Goal: Task Accomplishment & Management: Manage account settings

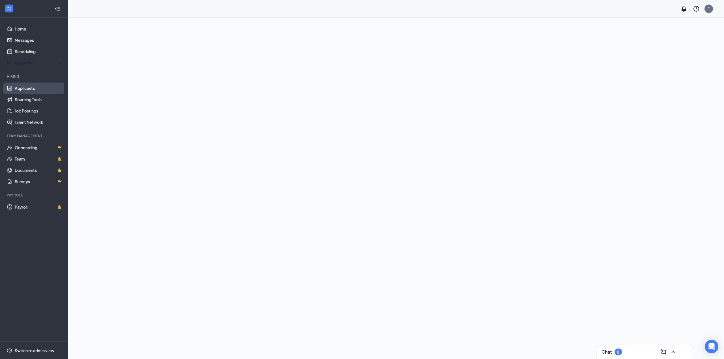
click at [25, 89] on link "Applicants" at bounding box center [39, 88] width 48 height 11
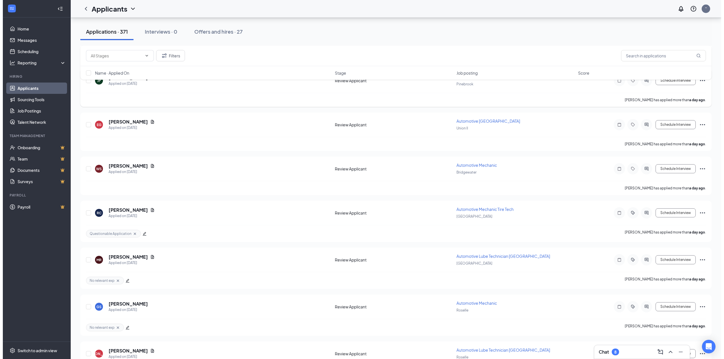
scroll to position [679, 0]
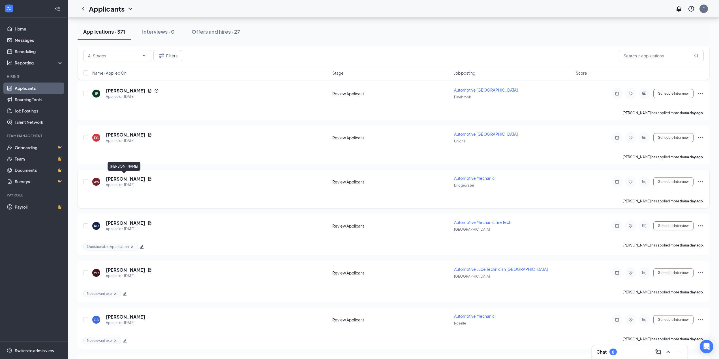
click at [117, 178] on h5 "[PERSON_NAME]" at bounding box center [125, 179] width 39 height 6
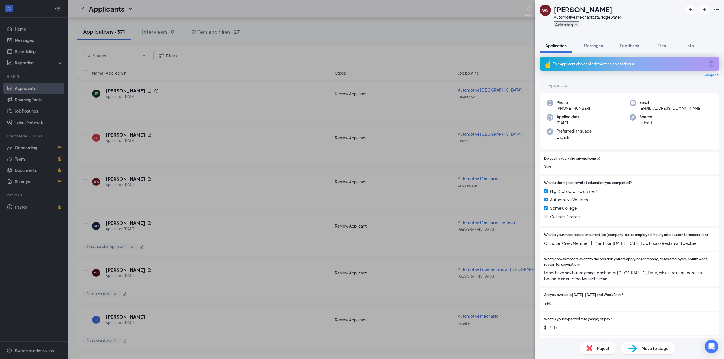
click at [567, 24] on button "Add a tag" at bounding box center [566, 25] width 25 height 6
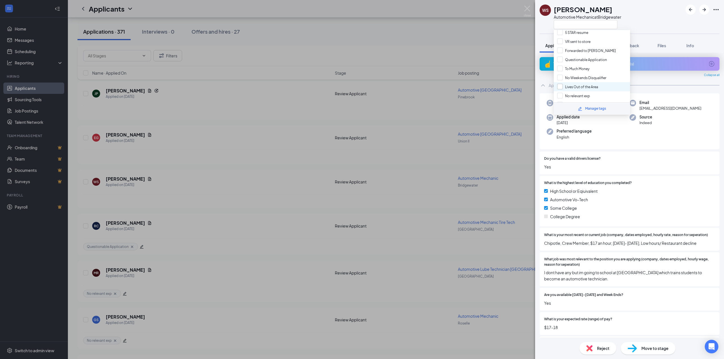
scroll to position [84, 0]
click at [560, 89] on input "No relevant exp" at bounding box center [573, 92] width 33 height 6
checkbox input "true"
click at [472, 52] on div "WS Wilmer Salas Automotive Mechanic at Bridgewater Application Messages Feedbac…" at bounding box center [362, 179] width 724 height 359
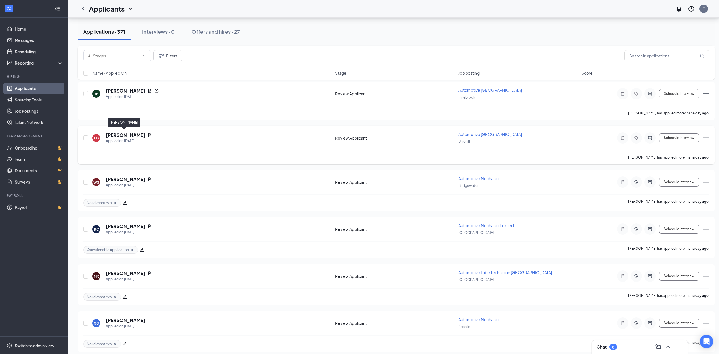
click at [117, 135] on h5 "[PERSON_NAME]" at bounding box center [125, 135] width 39 height 6
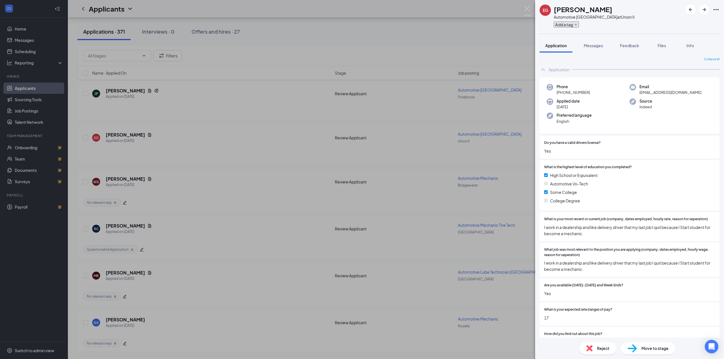
click at [570, 24] on button "Add a tag" at bounding box center [566, 25] width 25 height 6
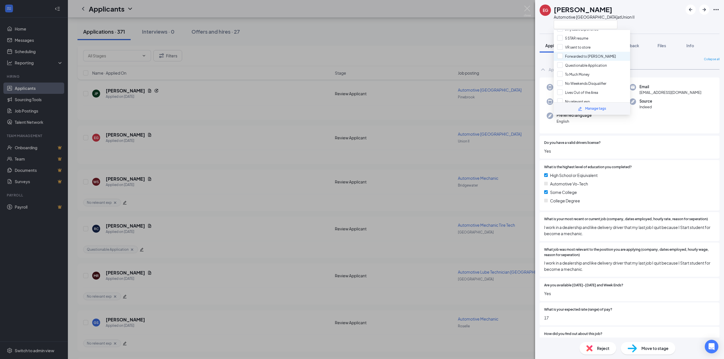
scroll to position [84, 0]
click at [560, 90] on input "No relevant exp" at bounding box center [573, 92] width 33 height 6
checkbox input "true"
click at [433, 41] on div "EG Ethan Guillen Automotive Lower Bay Technician at Union II Application Messag…" at bounding box center [362, 179] width 724 height 359
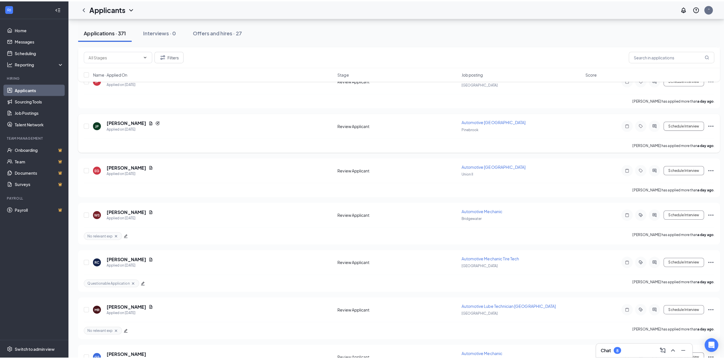
scroll to position [604, 0]
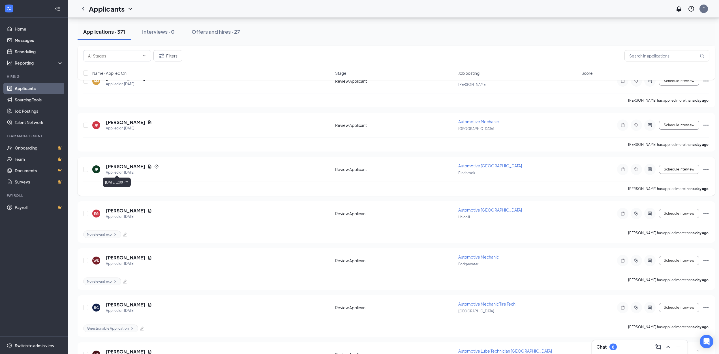
click at [111, 170] on div "Applied on [DATE]" at bounding box center [132, 173] width 53 height 6
click at [118, 164] on h5 "[PERSON_NAME]" at bounding box center [125, 166] width 39 height 6
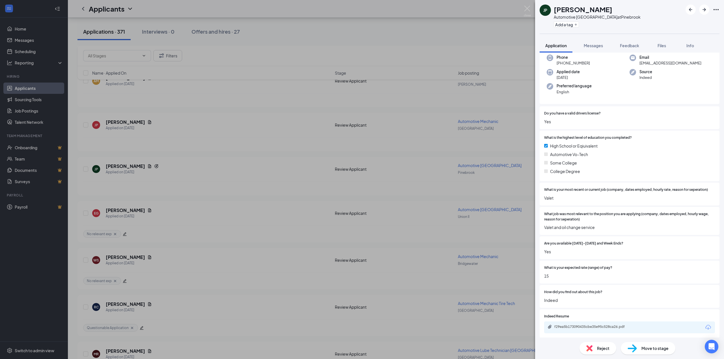
scroll to position [48, 0]
click at [583, 325] on div "f29ea5b173090435cbe35e95c528ca26.pdf" at bounding box center [594, 325] width 79 height 5
click at [559, 23] on button "Add a tag" at bounding box center [566, 25] width 25 height 6
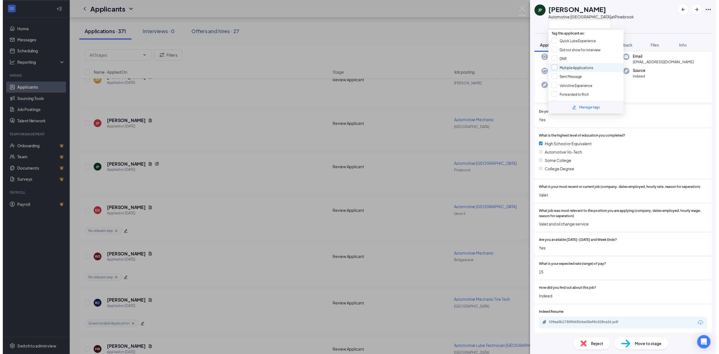
scroll to position [38, 0]
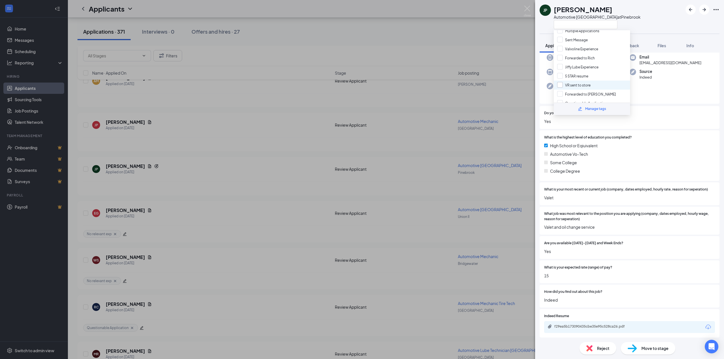
click at [559, 84] on input "VR sent to store" at bounding box center [573, 85] width 33 height 6
checkbox input "true"
click at [516, 46] on div "JP John Pezza Automotive Lower Bay Technician at Pinebrook Application Messages…" at bounding box center [362, 179] width 724 height 359
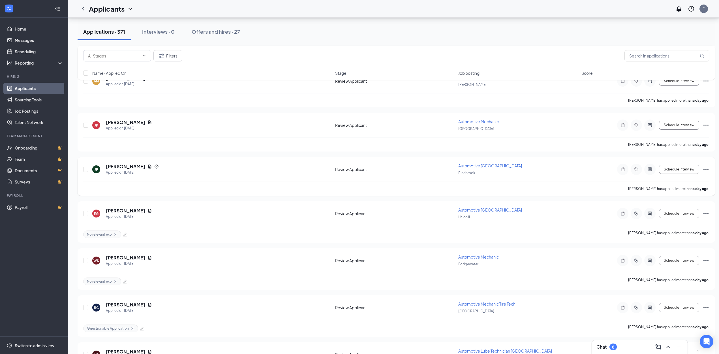
click at [707, 169] on icon "Ellipses" at bounding box center [705, 169] width 7 height 7
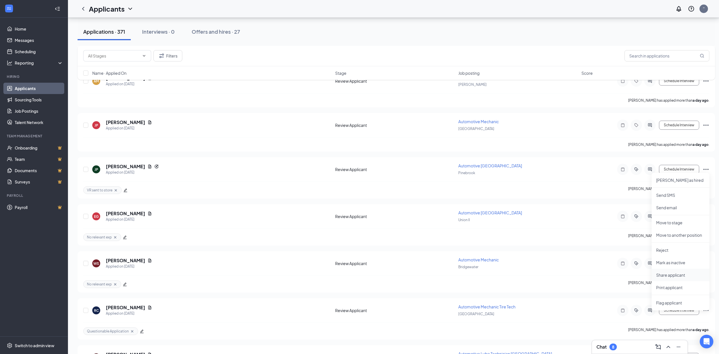
click at [668, 274] on p "Share applicant" at bounding box center [680, 275] width 49 height 6
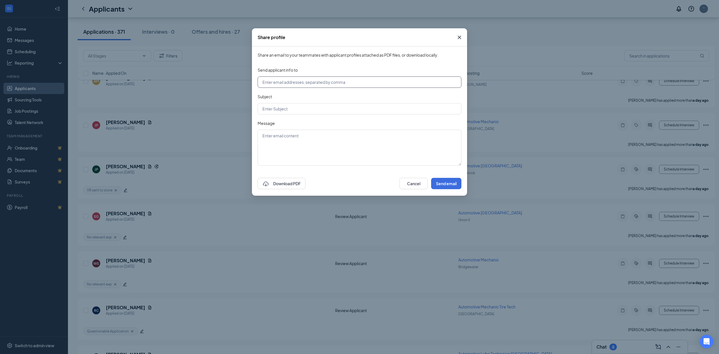
click at [291, 82] on input "text" at bounding box center [360, 81] width 204 height 11
click at [284, 83] on input "store00810@jiffylube.com" at bounding box center [360, 81] width 204 height 11
type input "store00450@jiffylube.com"
click at [280, 110] on input "text" at bounding box center [360, 108] width 204 height 11
type input "Applicant"
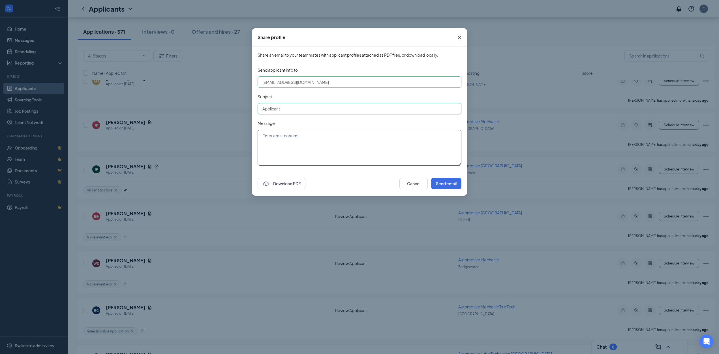
click at [283, 144] on textarea at bounding box center [360, 148] width 204 height 36
type textarea "Lube Tech"
click at [447, 182] on button "Send email" at bounding box center [446, 183] width 30 height 11
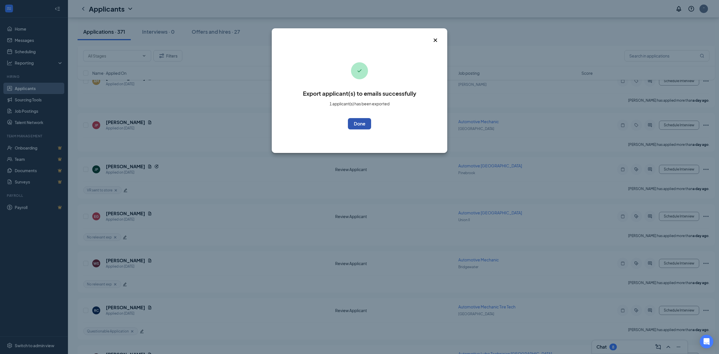
click at [359, 121] on button "OK" at bounding box center [359, 123] width 23 height 11
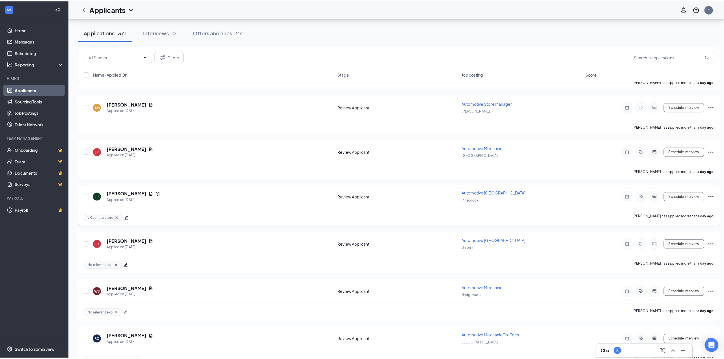
scroll to position [566, 0]
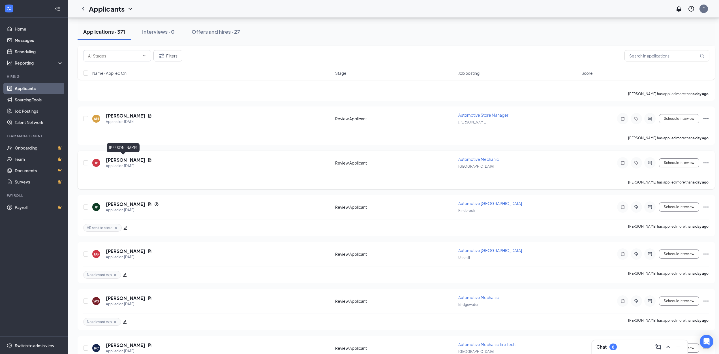
click at [111, 158] on h5 "[PERSON_NAME]" at bounding box center [125, 160] width 39 height 6
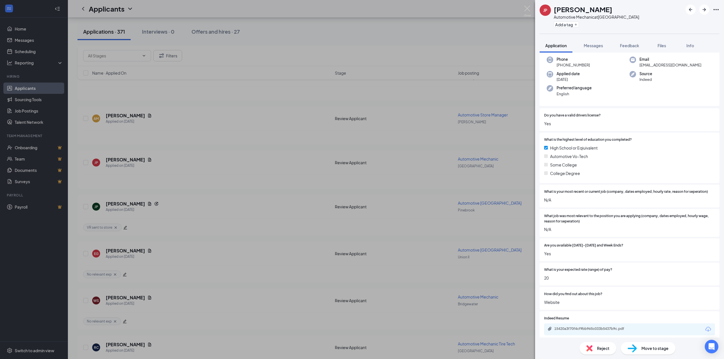
scroll to position [45, 0]
click at [591, 332] on div "15420a3f70f4cf9bb965c033b5437b9c.pdf" at bounding box center [629, 328] width 171 height 12
click at [581, 330] on div "15420a3f70f4cf9bb965c033b5437b9c.pdf" at bounding box center [594, 327] width 79 height 5
click at [557, 24] on button "Add a tag" at bounding box center [566, 25] width 25 height 6
click at [578, 24] on input "text" at bounding box center [586, 24] width 64 height 9
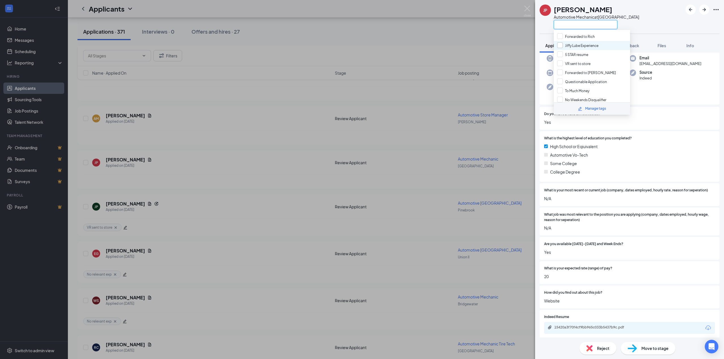
scroll to position [75, 0]
click at [559, 100] on input "No relevant exp" at bounding box center [573, 101] width 33 height 6
checkbox input "true"
click at [444, 25] on div "JP Jael Pizano Automotive Mechanic at Belleville Application Messages Feedback …" at bounding box center [362, 179] width 724 height 359
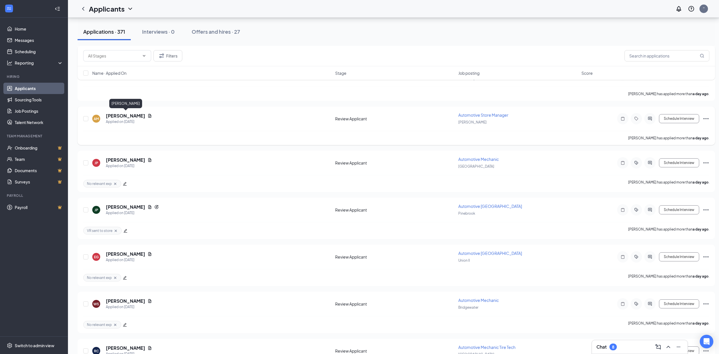
click at [118, 113] on h5 "[PERSON_NAME]" at bounding box center [125, 116] width 39 height 6
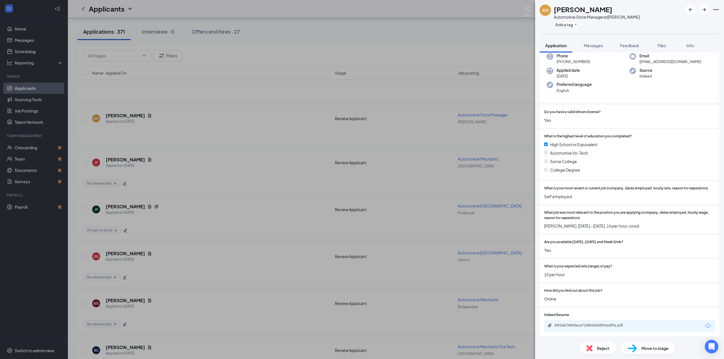
scroll to position [32, 0]
click at [584, 329] on div "30f2ab74843ece7138543a559fa6dffa.pdf" at bounding box center [629, 325] width 171 height 12
click at [584, 325] on div "30f2ab74843ece7138543a559fa6dffa.pdf" at bounding box center [594, 325] width 79 height 5
click at [564, 27] on button "Add a tag" at bounding box center [566, 25] width 25 height 6
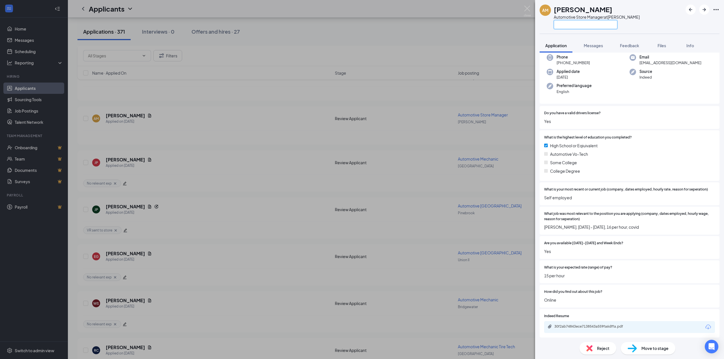
click at [577, 25] on input "text" at bounding box center [586, 24] width 64 height 9
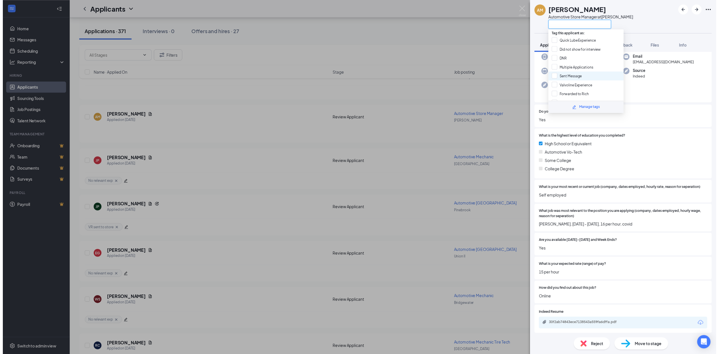
scroll to position [38, 0]
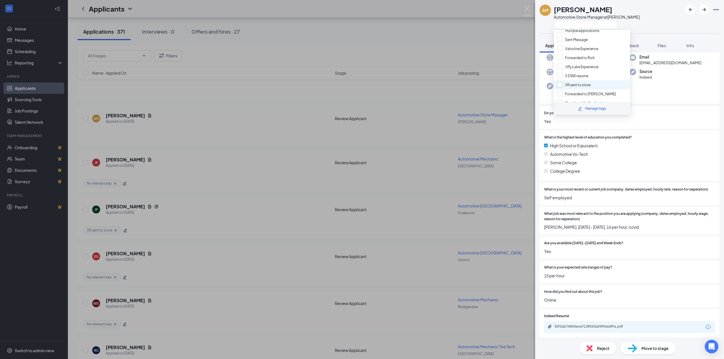
click at [560, 83] on input "VR sent to store" at bounding box center [573, 85] width 33 height 6
checkbox input "true"
click at [492, 44] on div "AM Alexander Maezes Automotive Store Manager at Ewing Application Messages Feed…" at bounding box center [362, 179] width 724 height 359
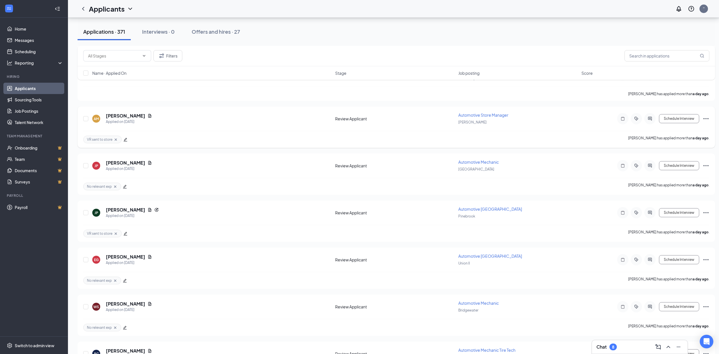
click at [702, 117] on div "Schedule Interview" at bounding box center [658, 118] width 102 height 11
click at [709, 115] on icon "Ellipses" at bounding box center [705, 118] width 7 height 7
drag, startPoint x: 666, startPoint y: 226, endPoint x: 666, endPoint y: 222, distance: 4.5
click at [666, 222] on p "Share applicant" at bounding box center [680, 224] width 49 height 6
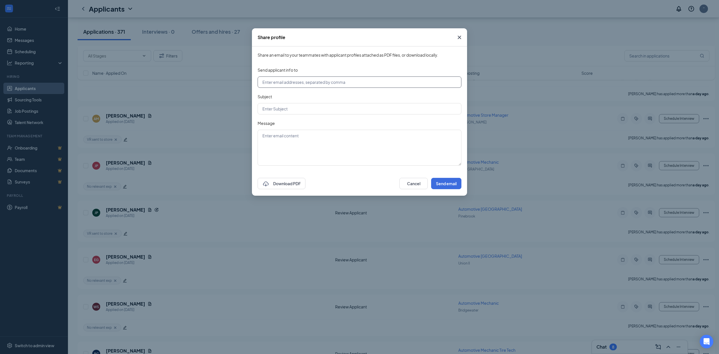
click at [285, 78] on input "text" at bounding box center [360, 81] width 204 height 11
click at [284, 83] on input "store00810@jiffylube.com" at bounding box center [360, 81] width 204 height 11
type input "store00406@jiffylube.com"
click at [300, 112] on input "text" at bounding box center [360, 108] width 204 height 11
click at [271, 108] on input "457 Applicant" at bounding box center [360, 108] width 204 height 11
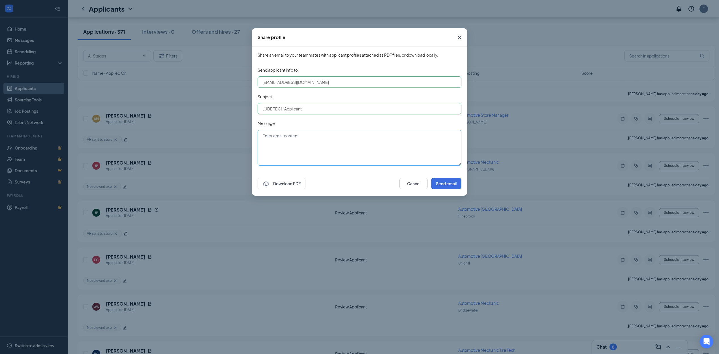
type input "LUBE TECH Applicant"
drag, startPoint x: 275, startPoint y: 147, endPoint x: 275, endPoint y: 143, distance: 4.0
click at [275, 143] on textarea at bounding box center [360, 148] width 204 height 36
type textarea "Not management qualified"
click at [446, 183] on button "Send email" at bounding box center [446, 183] width 30 height 11
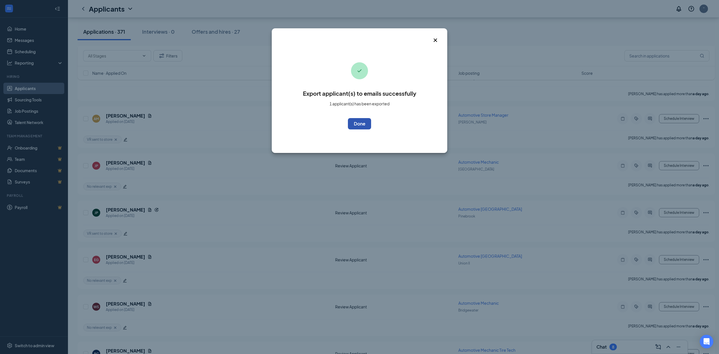
click at [355, 125] on button "OK" at bounding box center [359, 123] width 23 height 11
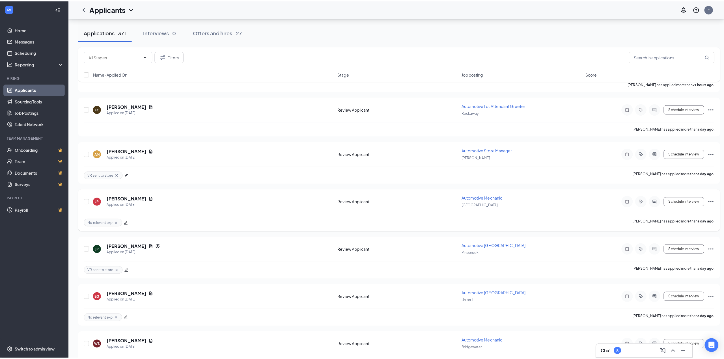
scroll to position [528, 0]
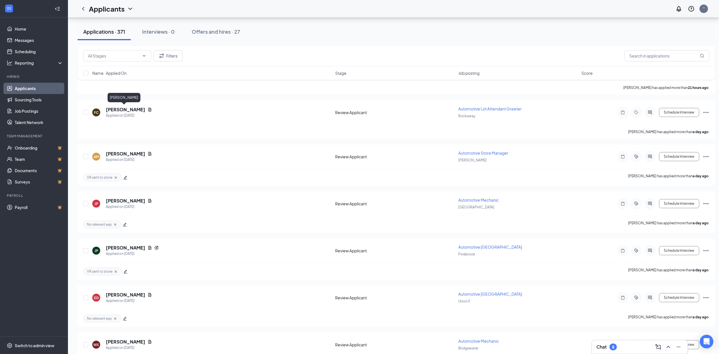
click at [126, 100] on div "[PERSON_NAME]" at bounding box center [124, 97] width 33 height 9
click at [121, 107] on h5 "[PERSON_NAME]" at bounding box center [125, 109] width 39 height 6
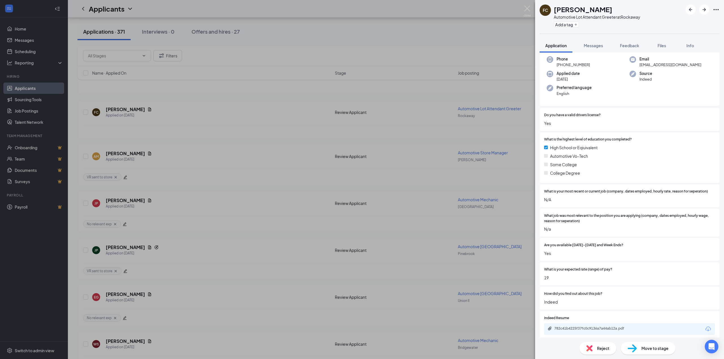
scroll to position [32, 0]
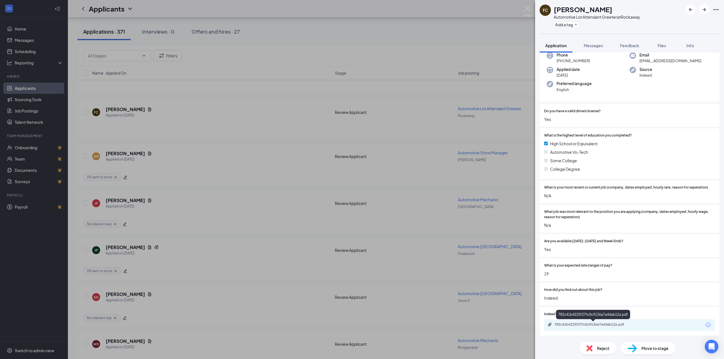
click at [603, 321] on div "782c41b4225f37fc0c9136a7a44ab12a.pdf" at bounding box center [593, 316] width 74 height 12
click at [580, 326] on div "782c41b4225f37fc0c9136a7a44ab12a.pdf" at bounding box center [594, 325] width 79 height 5
click at [564, 26] on button "Add a tag" at bounding box center [566, 25] width 25 height 6
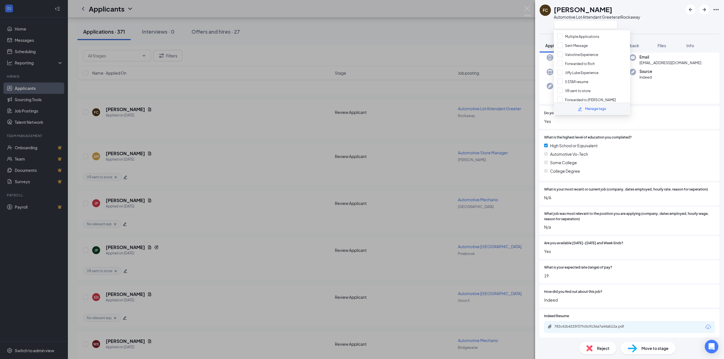
scroll to position [84, 0]
click at [560, 91] on input "No relevant exp" at bounding box center [573, 93] width 33 height 6
checkbox input "true"
click at [392, 43] on div "FC Fabian Cotto Automotive Lot Attendant Greeter at Rockaway Application Messag…" at bounding box center [362, 179] width 724 height 359
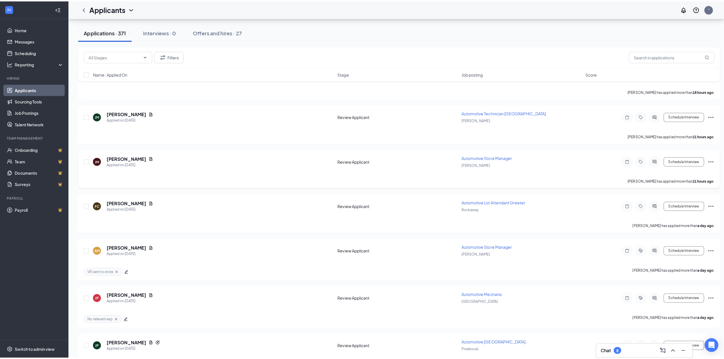
scroll to position [415, 0]
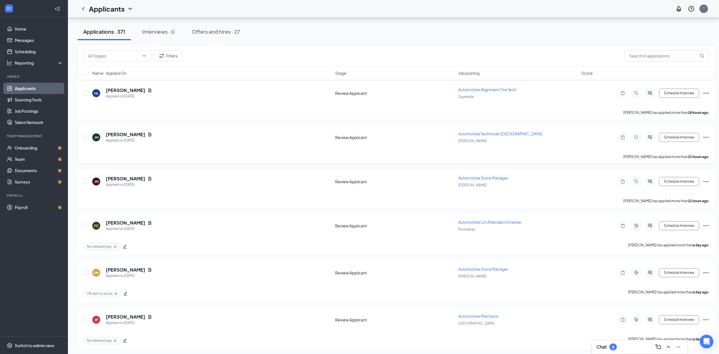
click at [708, 137] on icon "Ellipses" at bounding box center [705, 137] width 5 height 1
click at [638, 136] on icon "Tag" at bounding box center [636, 137] width 7 height 5
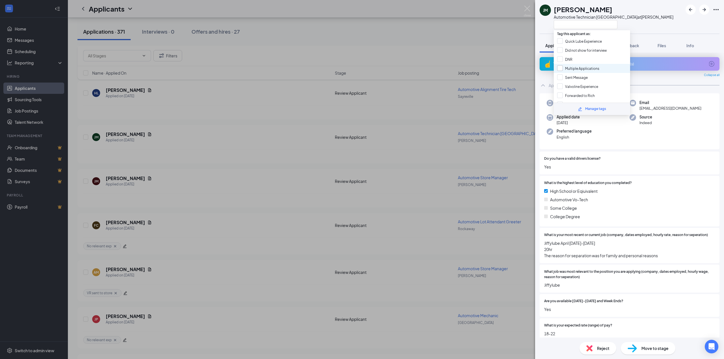
click at [559, 67] on input "Multiple Applications" at bounding box center [578, 68] width 42 height 6
checkbox input "true"
click at [480, 27] on div "JM Jalil Moore Automotive Technician Lower Bay at Ewing Application Messages Fe…" at bounding box center [362, 179] width 724 height 359
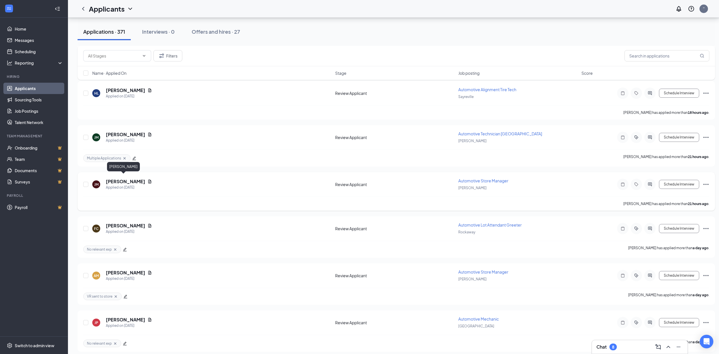
click at [116, 179] on h5 "[PERSON_NAME]" at bounding box center [125, 181] width 39 height 6
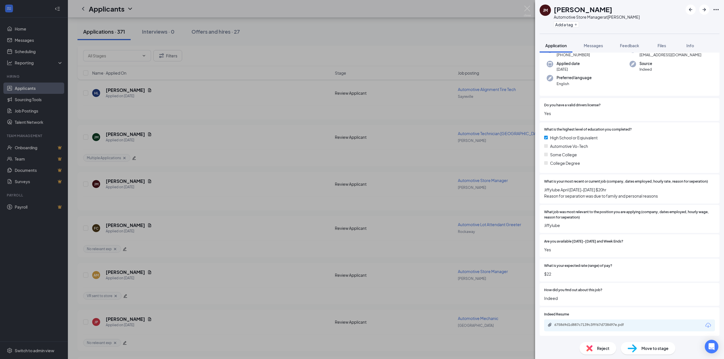
scroll to position [54, 0]
click at [572, 325] on div "675869d1d887c7139c3fff67d738497e.pdf" at bounding box center [594, 325] width 79 height 5
click at [570, 25] on button "Add a tag" at bounding box center [566, 25] width 25 height 6
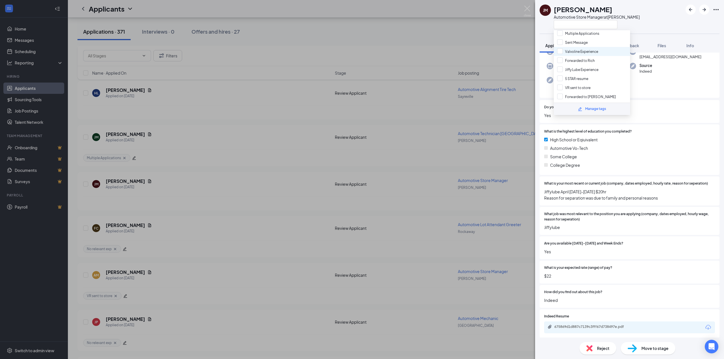
scroll to position [75, 0]
click at [559, 53] on input "Forwarded to [PERSON_NAME]" at bounding box center [586, 56] width 59 height 6
checkbox input "true"
click at [668, 16] on div "JM Jalil Moore Automotive Store Manager at Ewing" at bounding box center [629, 17] width 189 height 34
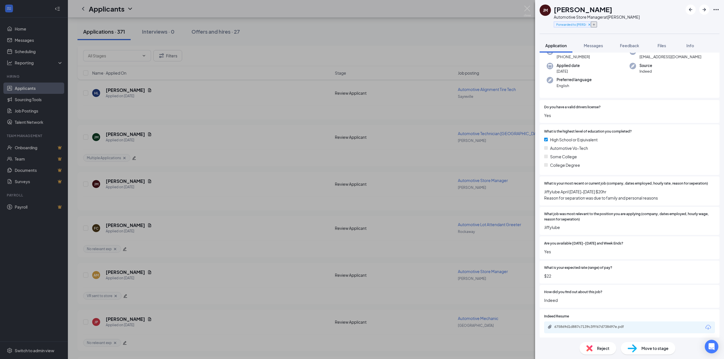
click at [595, 23] on icon "Plus" at bounding box center [594, 24] width 3 height 3
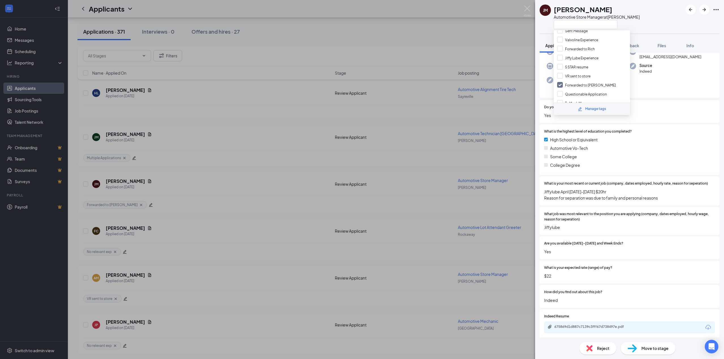
scroll to position [9, 0]
click at [587, 94] on input "Jiffy Lube Experience" at bounding box center [577, 96] width 41 height 6
checkbox input "true"
click at [664, 77] on div "Phone +1 (609) 724-4529 Email jalilmoore0@gmail.com Applied date Aug 25 Source …" at bounding box center [630, 70] width 180 height 56
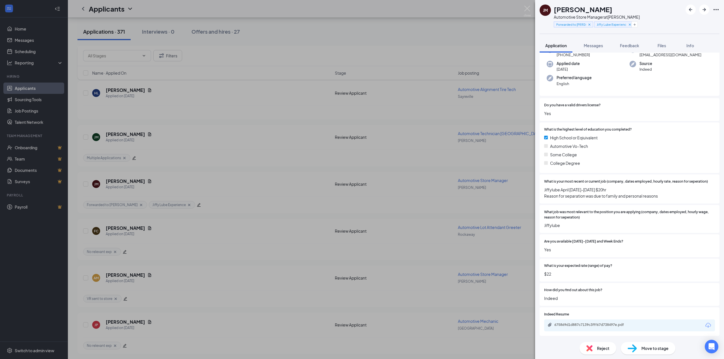
scroll to position [54, 0]
click at [704, 324] on div "675869d1d887c7139c3fff67d738497e.pdf" at bounding box center [629, 325] width 171 height 12
click at [596, 326] on div "675869d1d887c7139c3fff67d738497e.pdf" at bounding box center [594, 327] width 79 height 5
click at [508, 22] on div "JM Jalil Moore Automotive Store Manager at Ewing Forwarded to Luis Jiffy Lube E…" at bounding box center [362, 179] width 724 height 359
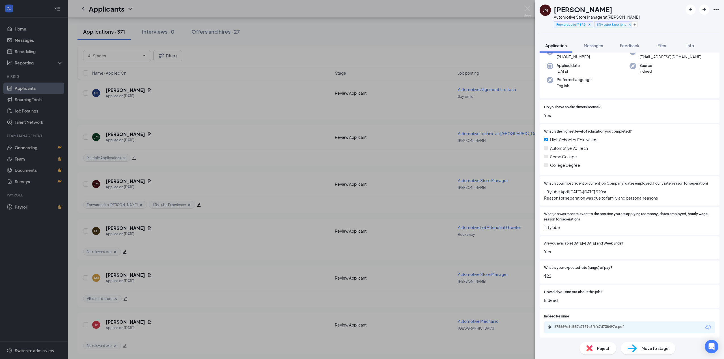
click at [526, 7] on div "Applicants ''" at bounding box center [396, 9] width 657 height 18
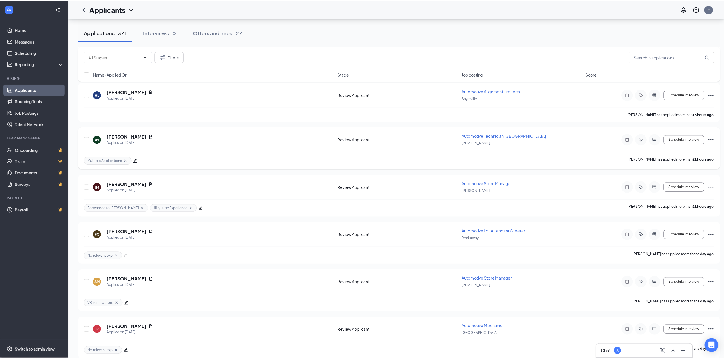
scroll to position [377, 0]
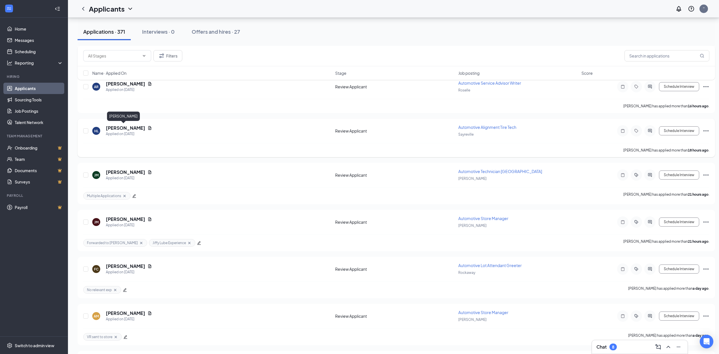
click at [120, 126] on h5 "[PERSON_NAME]" at bounding box center [125, 128] width 39 height 6
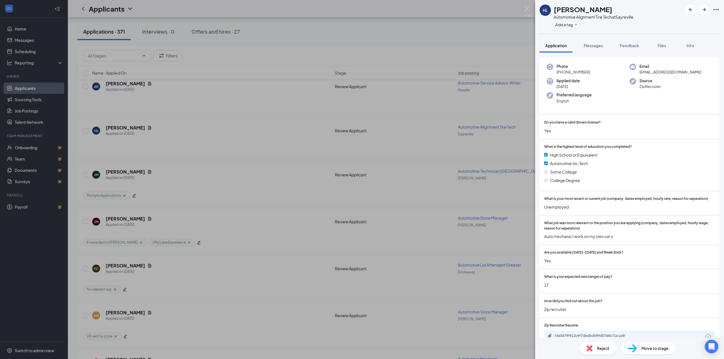
scroll to position [32, 0]
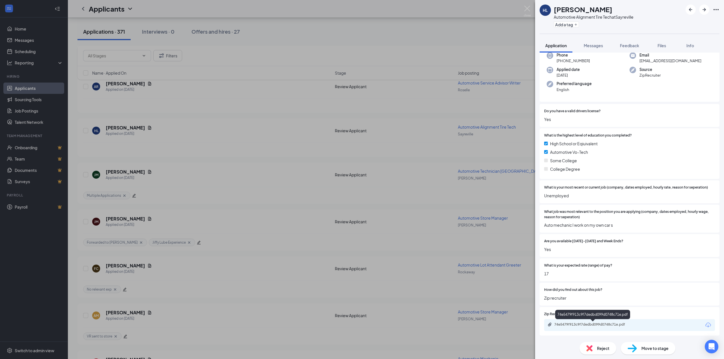
click at [590, 325] on div "74e5479f913c9f7dedbd099d0748c71e.pdf" at bounding box center [594, 325] width 79 height 5
click at [561, 24] on button "Add a tag" at bounding box center [566, 25] width 25 height 6
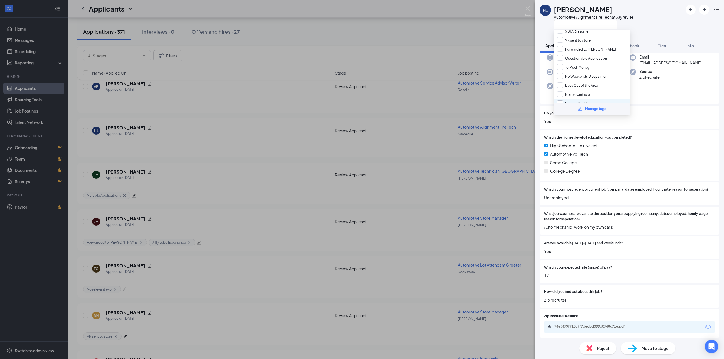
scroll to position [84, 0]
click at [561, 91] on input "No relevant exp" at bounding box center [573, 93] width 33 height 6
checkbox input "true"
drag, startPoint x: 447, startPoint y: 38, endPoint x: 141, endPoint y: 145, distance: 323.8
click at [446, 38] on div "HL Hakeem Lee Automotive Alignment Tire Tech at Sayreville Application Messages…" at bounding box center [362, 179] width 724 height 359
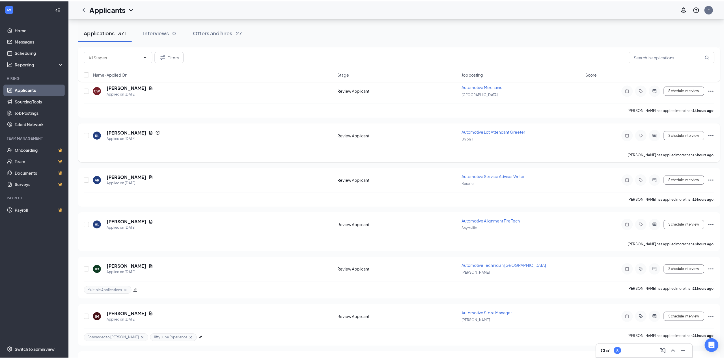
scroll to position [264, 0]
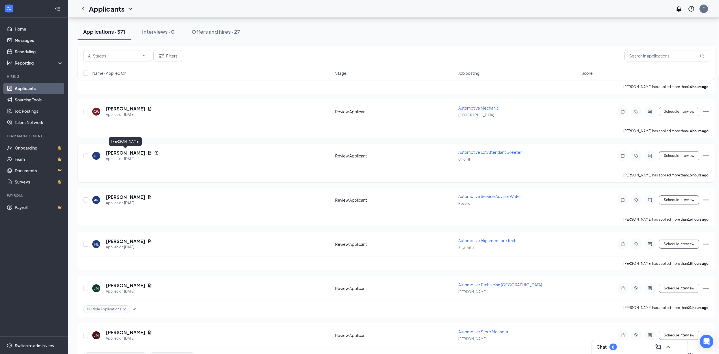
click at [125, 152] on h5 "[PERSON_NAME]" at bounding box center [125, 153] width 39 height 6
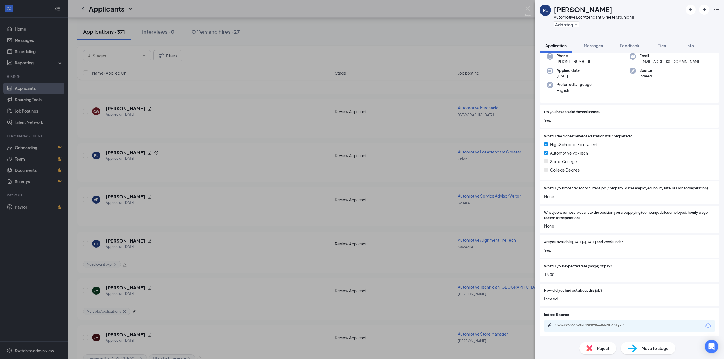
scroll to position [48, 0]
click at [616, 325] on div "5fe3a976564fa86b190020e604d2b6f4.pdf" at bounding box center [594, 325] width 79 height 5
drag, startPoint x: 581, startPoint y: 24, endPoint x: 573, endPoint y: 24, distance: 7.6
click at [580, 24] on div "Add a tag" at bounding box center [594, 24] width 81 height 9
click at [573, 25] on button "Add a tag" at bounding box center [566, 25] width 25 height 6
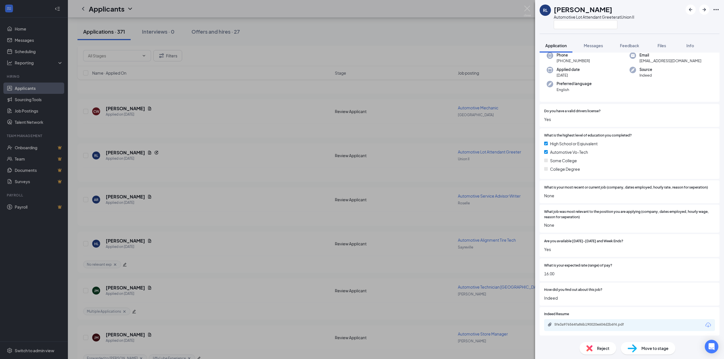
scroll to position [46, 0]
click at [576, 25] on input "text" at bounding box center [586, 24] width 64 height 9
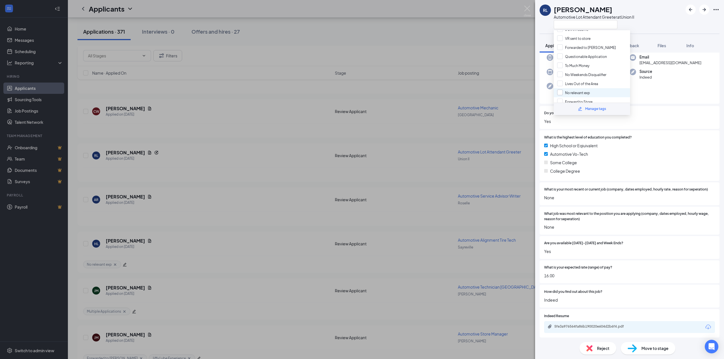
click at [561, 90] on input "No relevant exp" at bounding box center [573, 93] width 33 height 6
checkbox input "true"
click at [239, 101] on div "RL Raymond Luciano Automotive Lot Attendant Greeter at Union II Application Mes…" at bounding box center [362, 179] width 724 height 359
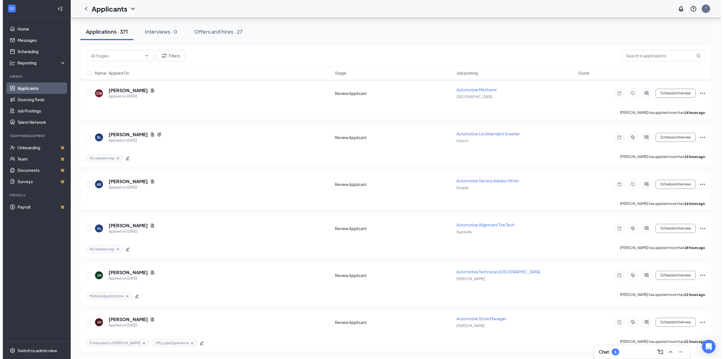
scroll to position [264, 0]
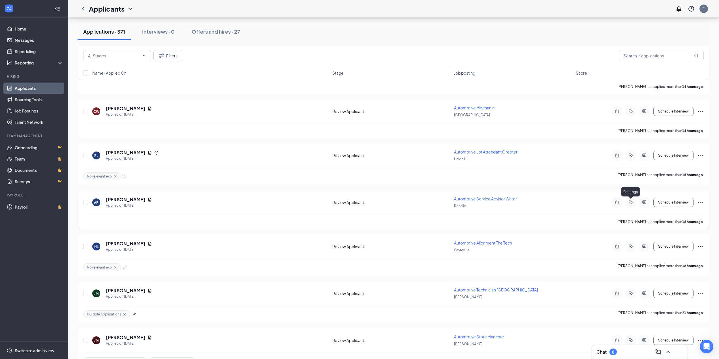
click at [631, 204] on icon "Tag" at bounding box center [630, 202] width 7 height 5
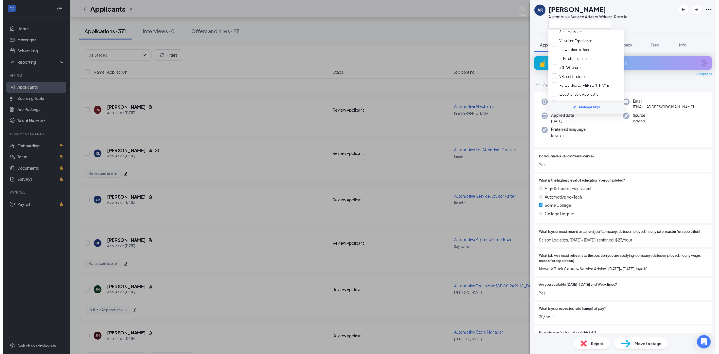
scroll to position [84, 0]
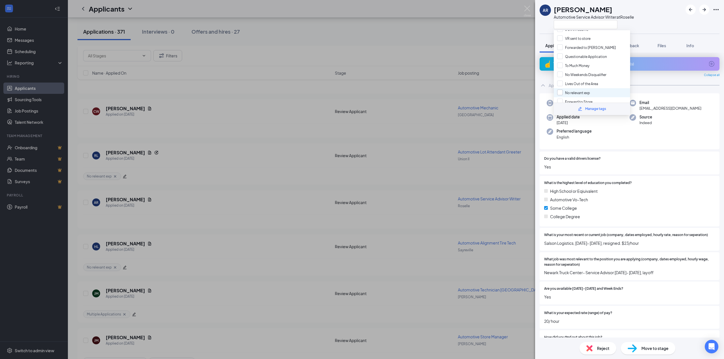
click at [560, 92] on input "No relevant exp" at bounding box center [573, 93] width 33 height 6
checkbox input "true"
drag, startPoint x: 364, startPoint y: 98, endPoint x: 151, endPoint y: 142, distance: 218.4
click at [363, 98] on div "AR Alberto Rosario Automotive Service Advisor Writer at Roselle Application Mes…" at bounding box center [362, 179] width 724 height 359
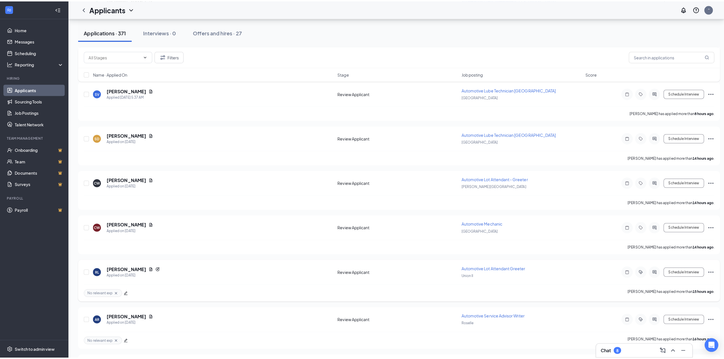
scroll to position [226, 0]
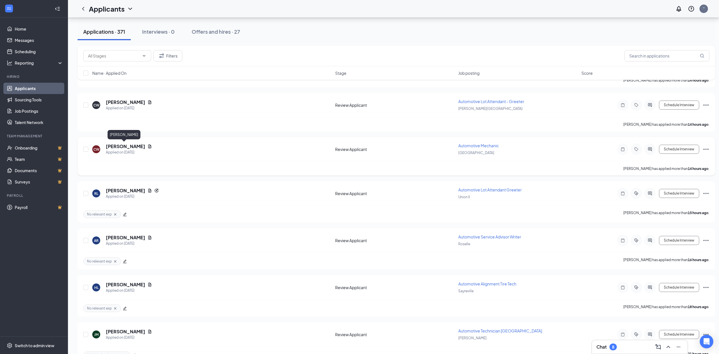
click at [119, 147] on h5 "[PERSON_NAME]" at bounding box center [125, 146] width 39 height 6
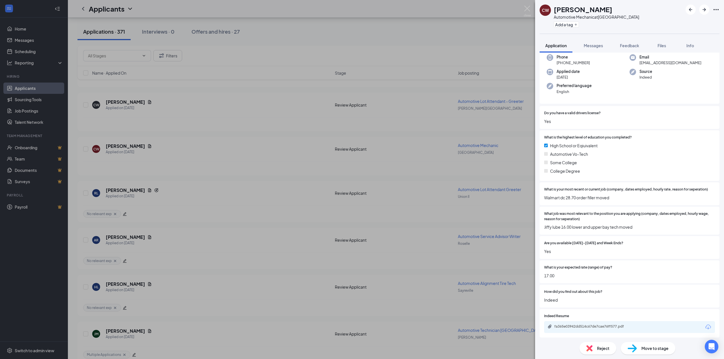
scroll to position [48, 0]
click at [565, 22] on button "Add a tag" at bounding box center [566, 25] width 25 height 6
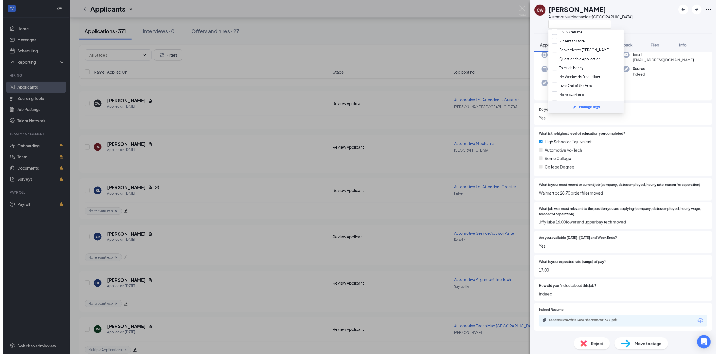
scroll to position [84, 0]
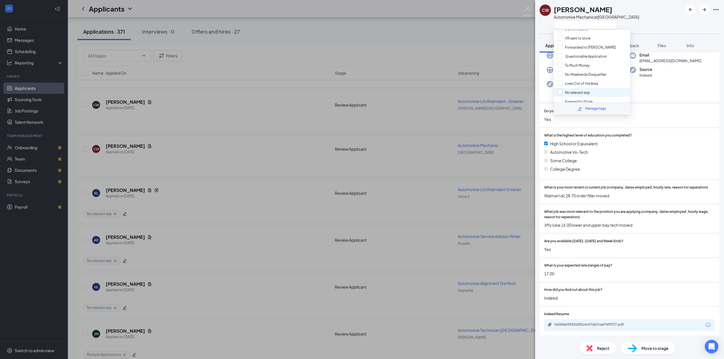
click at [562, 89] on input "No relevant exp" at bounding box center [573, 92] width 33 height 6
checkbox input "true"
click at [431, 97] on div "CW China [PERSON_NAME] Automotive Mechanic at [GEOGRAPHIC_DATA] Application Mes…" at bounding box center [362, 179] width 724 height 359
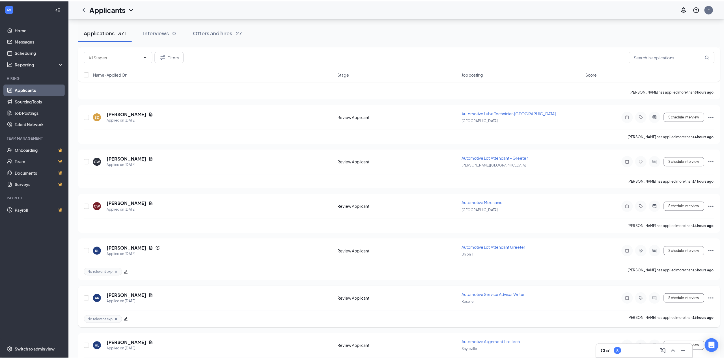
scroll to position [151, 0]
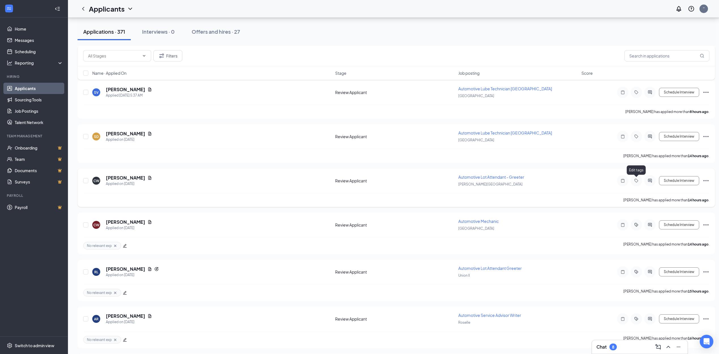
click at [636, 181] on icon "Tag" at bounding box center [636, 180] width 7 height 5
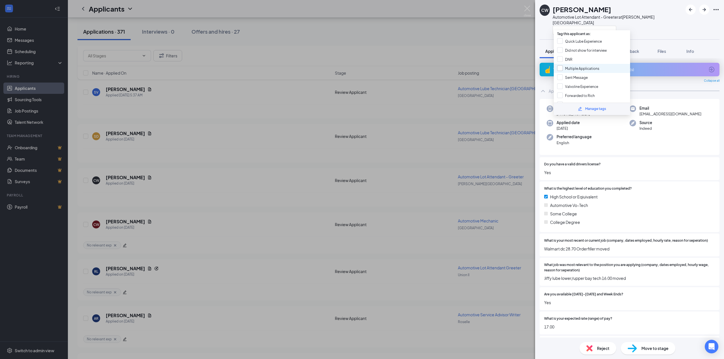
click at [561, 68] on input "Multiple Applications" at bounding box center [578, 68] width 42 height 6
checkbox input "true"
click at [479, 50] on div "CW China [PERSON_NAME] Automotive Lot Attendant - Greeter at [PERSON_NAME][GEOG…" at bounding box center [362, 179] width 724 height 359
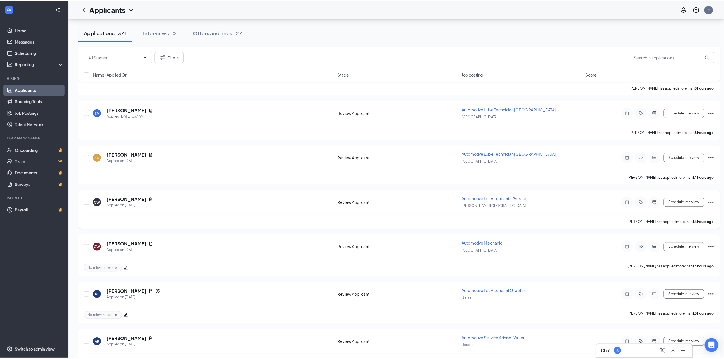
scroll to position [113, 0]
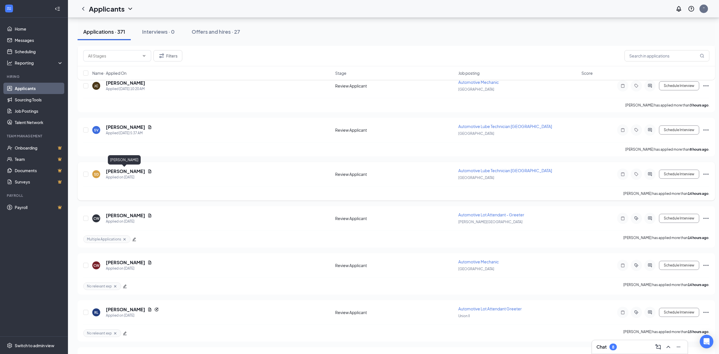
click at [121, 169] on h5 "[PERSON_NAME]" at bounding box center [125, 171] width 39 height 6
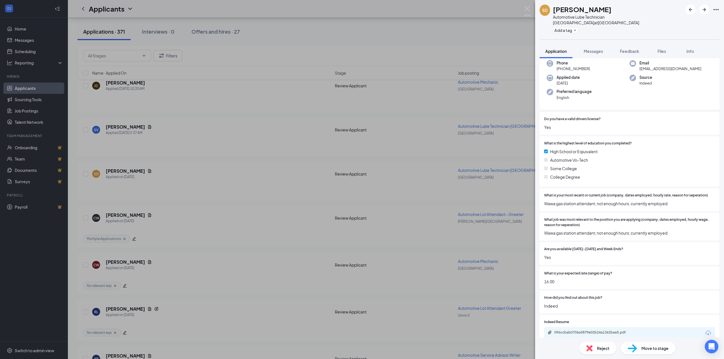
scroll to position [48, 0]
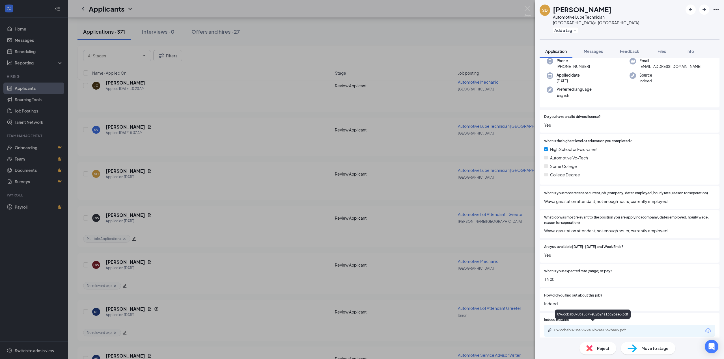
click at [578, 328] on div "096ccbab0706a5879e02b24a1362bae5.pdf" at bounding box center [594, 330] width 79 height 5
click at [561, 27] on button "Add a tag" at bounding box center [565, 30] width 25 height 6
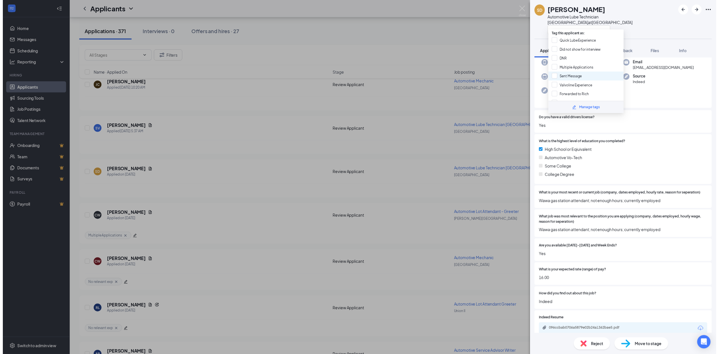
scroll to position [38, 0]
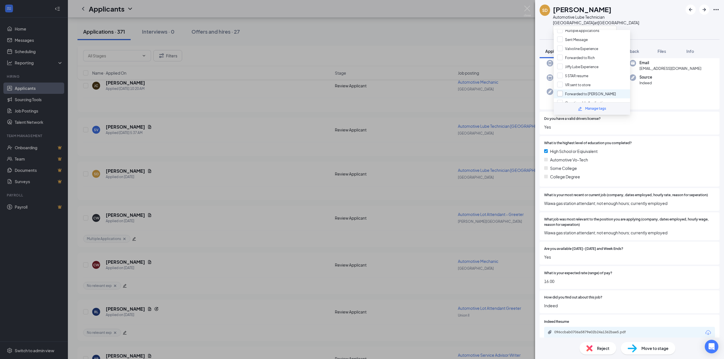
click at [560, 92] on input "Forwarded to [PERSON_NAME]" at bounding box center [586, 94] width 59 height 6
checkbox input "true"
click at [470, 20] on div "SD [PERSON_NAME] Automotive Lube Technician [GEOGRAPHIC_DATA] at [GEOGRAPHIC_DA…" at bounding box center [362, 179] width 724 height 359
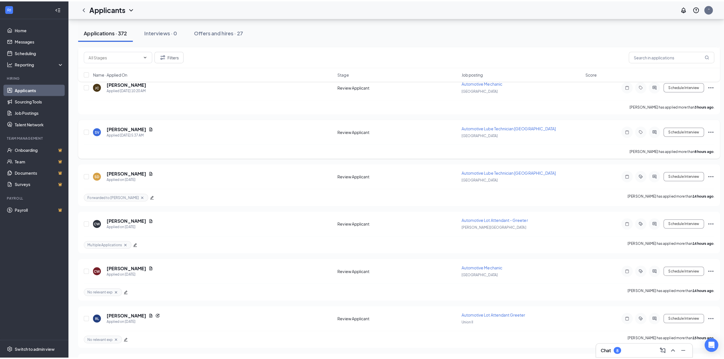
scroll to position [75, 0]
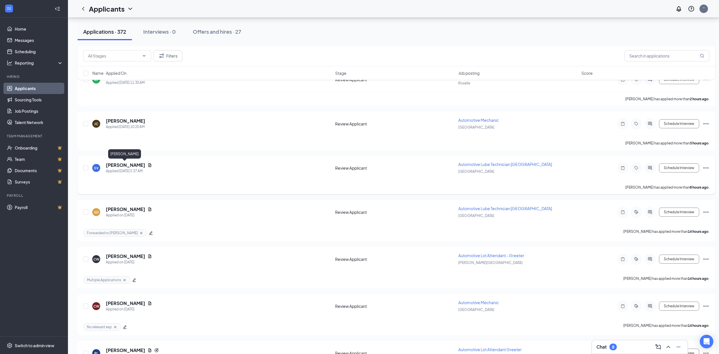
click at [118, 166] on h5 "[PERSON_NAME]" at bounding box center [125, 165] width 39 height 6
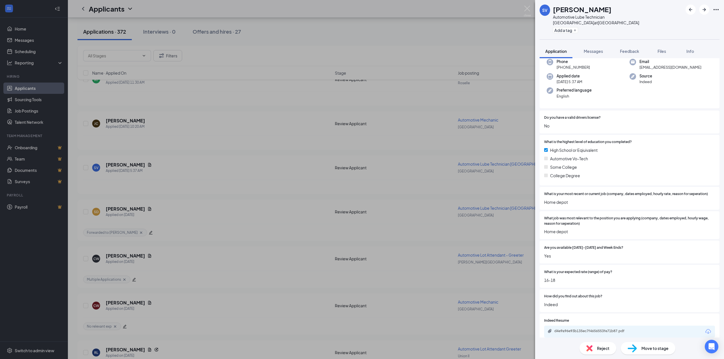
scroll to position [32, 0]
click at [572, 328] on div "d4e9a96e93b135ec7f4656553fe71b87.pdf" at bounding box center [594, 330] width 79 height 5
click at [573, 32] on div "SV [PERSON_NAME] Automotive Lube Technician [GEOGRAPHIC_DATA] at [GEOGRAPHIC_DA…" at bounding box center [629, 19] width 189 height 39
click at [565, 27] on button "Add a tag" at bounding box center [565, 30] width 25 height 6
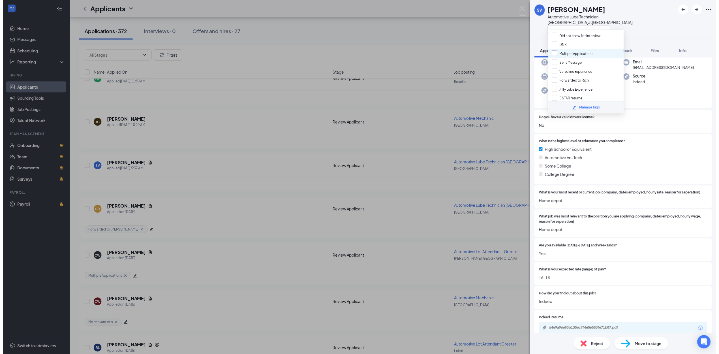
scroll to position [38, 0]
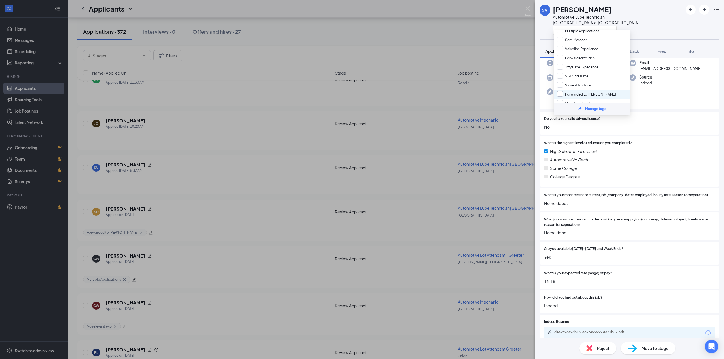
click at [560, 93] on input "Forwarded to [PERSON_NAME]" at bounding box center [586, 94] width 59 height 6
checkbox input "true"
drag, startPoint x: 495, startPoint y: 40, endPoint x: 490, endPoint y: 38, distance: 5.1
click at [494, 39] on div "SV [PERSON_NAME] Automotive Lube Technician [GEOGRAPHIC_DATA] at [GEOGRAPHIC_DA…" at bounding box center [362, 179] width 724 height 359
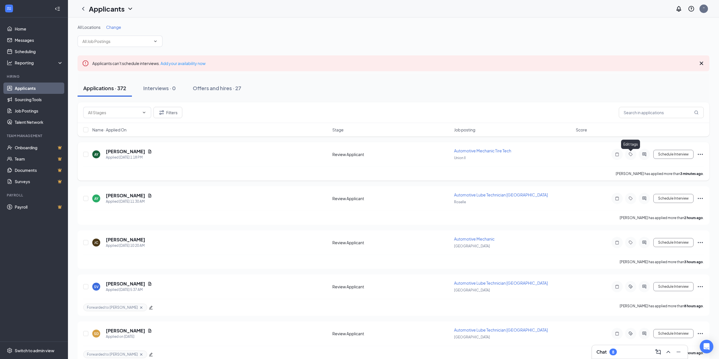
drag, startPoint x: 631, startPoint y: 154, endPoint x: 629, endPoint y: 150, distance: 4.6
click at [631, 155] on icon "Tag" at bounding box center [630, 154] width 7 height 5
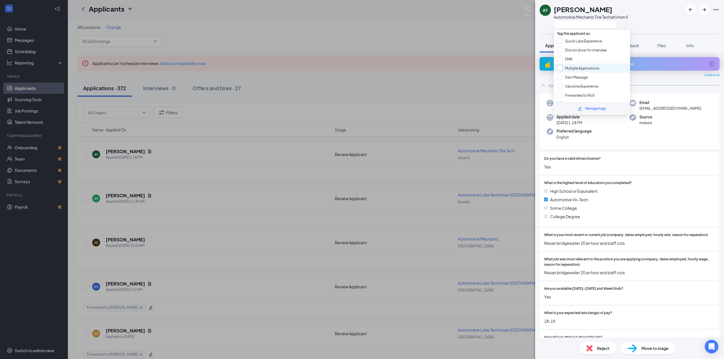
click at [560, 67] on input "Multiple Applications" at bounding box center [578, 68] width 42 height 6
checkbox input "true"
drag, startPoint x: 452, startPoint y: 56, endPoint x: 132, endPoint y: 192, distance: 347.0
click at [451, 56] on div "[PERSON_NAME] Automotive Mechanic Tire Tech at Union II Application Messages Fe…" at bounding box center [362, 179] width 724 height 359
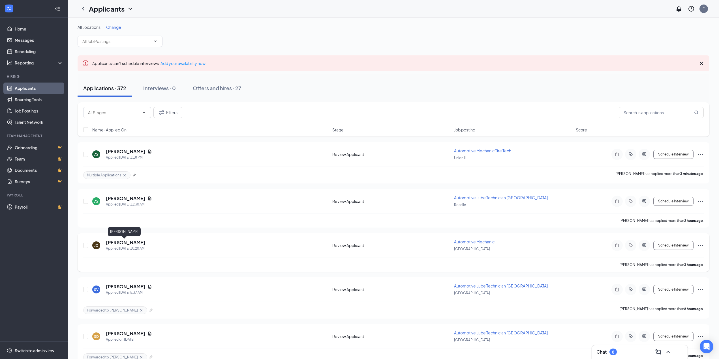
click at [114, 242] on h5 "[PERSON_NAME]" at bounding box center [125, 243] width 39 height 6
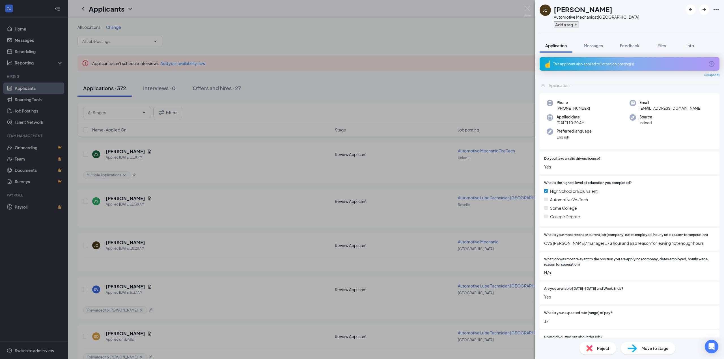
click at [562, 24] on button "Add a tag" at bounding box center [566, 25] width 25 height 6
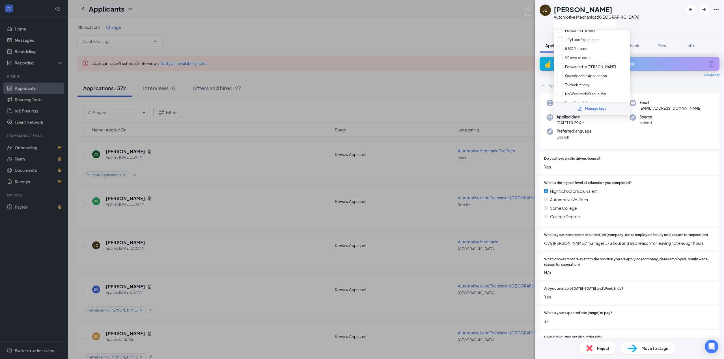
scroll to position [84, 0]
click at [560, 89] on input "No relevant exp" at bounding box center [573, 92] width 33 height 6
checkbox input "true"
drag, startPoint x: 415, startPoint y: 14, endPoint x: 121, endPoint y: 228, distance: 363.7
click at [415, 14] on div "[PERSON_NAME] Automotive Mechanic at [GEOGRAPHIC_DATA] Application Messages Fee…" at bounding box center [362, 179] width 724 height 359
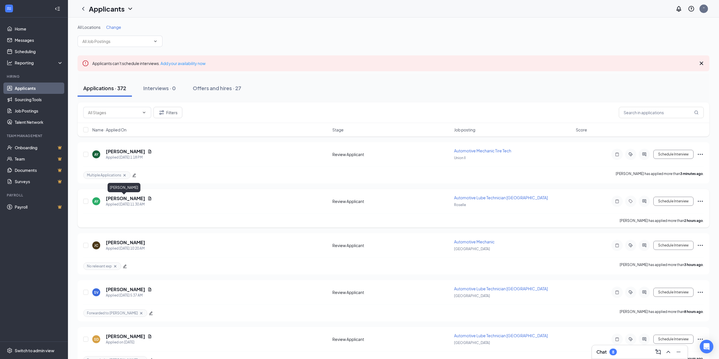
click at [118, 199] on h5 "[PERSON_NAME]" at bounding box center [125, 199] width 39 height 6
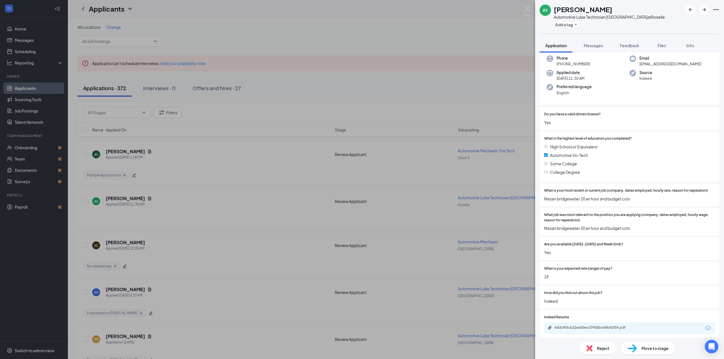
scroll to position [48, 0]
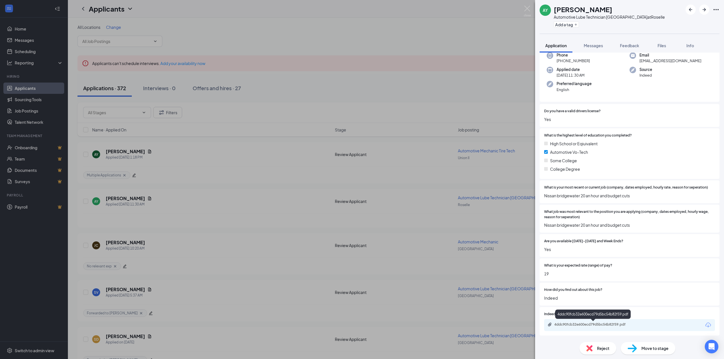
click at [578, 326] on div "4ddc90fcb32e600ecd79d5bc54b82f59.pdf" at bounding box center [594, 325] width 79 height 5
click at [572, 27] on div "Add a tag" at bounding box center [609, 24] width 111 height 9
click at [566, 25] on button "Add a tag" at bounding box center [566, 25] width 25 height 6
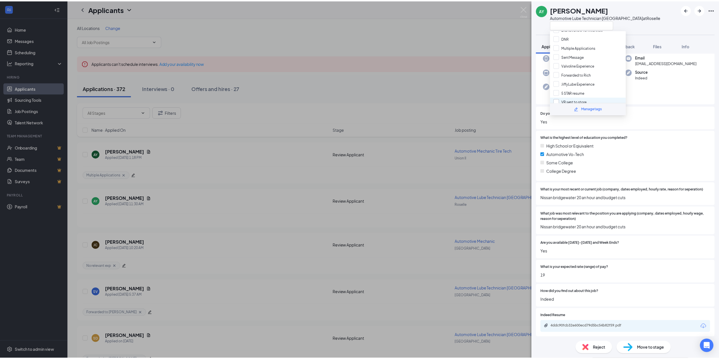
scroll to position [38, 0]
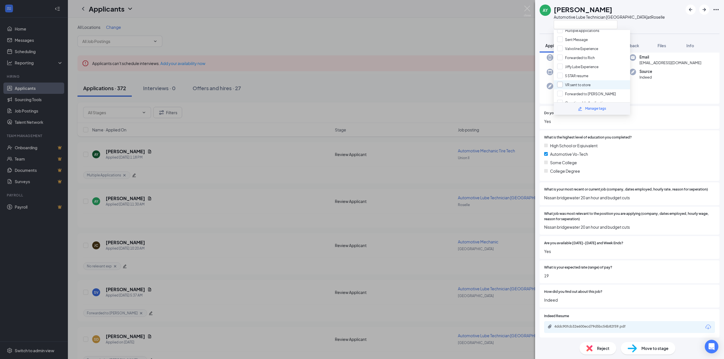
click at [563, 85] on input "VR sent to store" at bounding box center [573, 85] width 33 height 6
checkbox input "true"
click at [430, 55] on div "[PERSON_NAME] Automotive Lube Technician [GEOGRAPHIC_DATA] at [GEOGRAPHIC_DATA]…" at bounding box center [362, 179] width 724 height 359
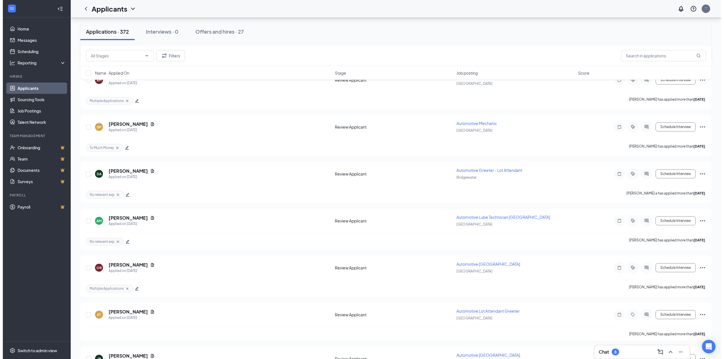
scroll to position [1924, 0]
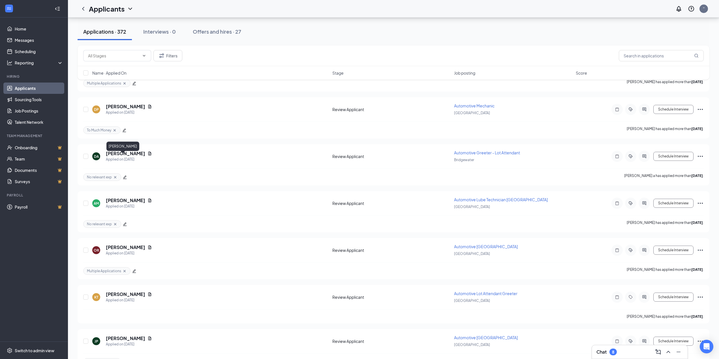
drag, startPoint x: 116, startPoint y: 158, endPoint x: 172, endPoint y: 145, distance: 57.9
click at [115, 157] on h5 "[PERSON_NAME]" at bounding box center [125, 154] width 39 height 6
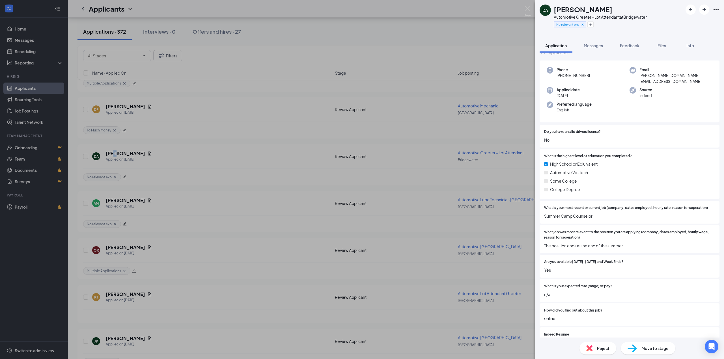
scroll to position [32, 0]
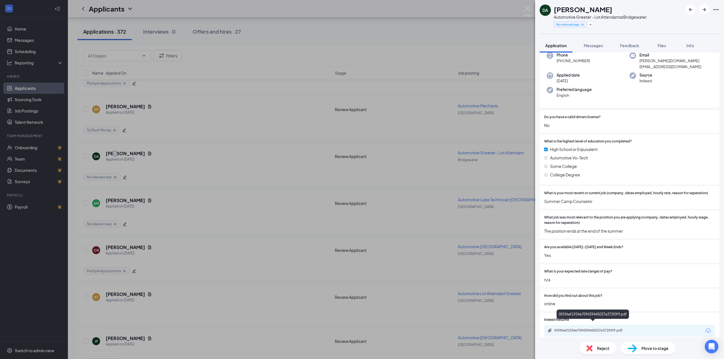
click at [593, 329] on div "0f596ef1934e709439445037e372f0f9.pdf" at bounding box center [594, 331] width 79 height 5
click at [705, 328] on icon "Download" at bounding box center [708, 331] width 7 height 7
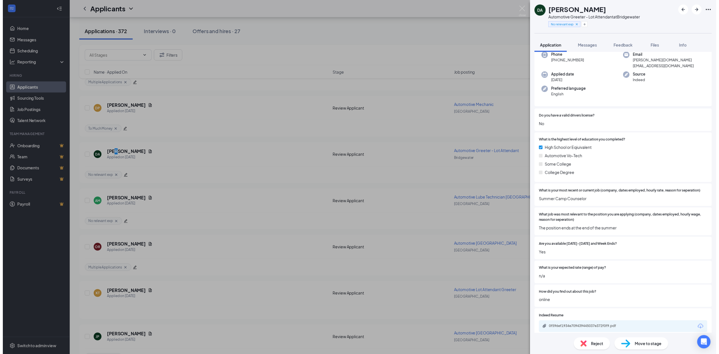
scroll to position [30, 0]
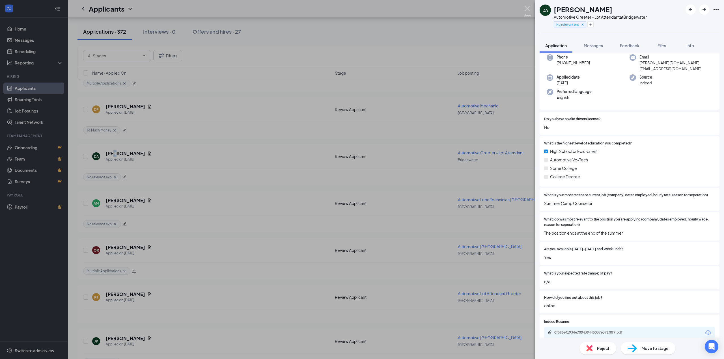
click at [527, 6] on img at bounding box center [527, 11] width 7 height 11
click at [528, 8] on img at bounding box center [527, 11] width 7 height 11
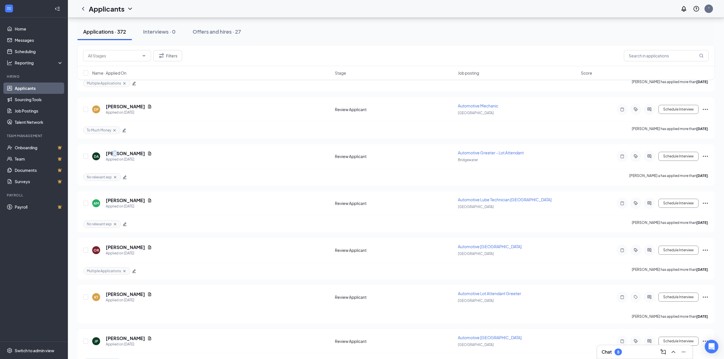
click at [527, 9] on div "Applicants ''" at bounding box center [396, 9] width 657 height 18
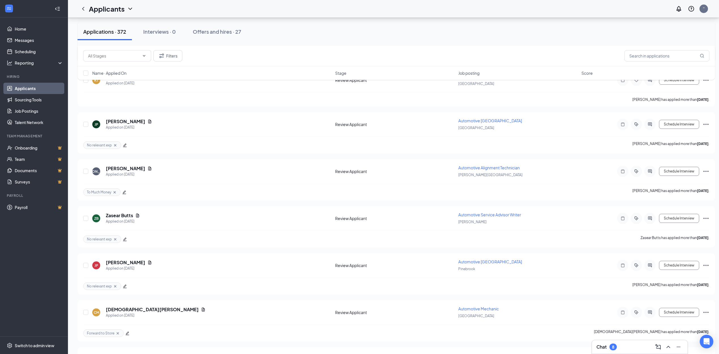
scroll to position [2188, 0]
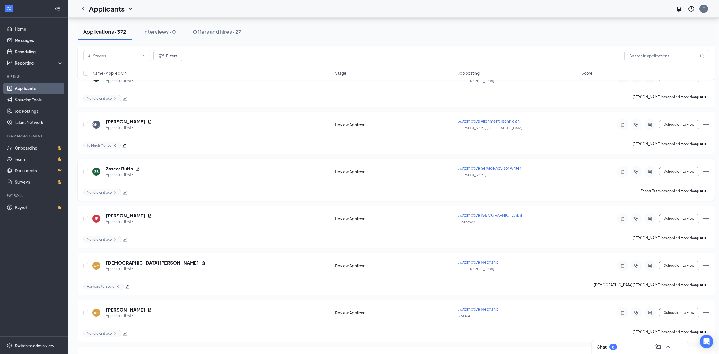
drag, startPoint x: 483, startPoint y: 170, endPoint x: 384, endPoint y: 171, distance: 99.1
click at [482, 170] on span "Automotive Service Advisor Writer" at bounding box center [489, 167] width 63 height 5
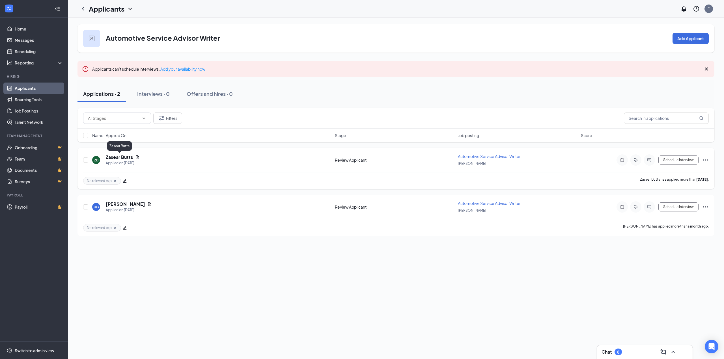
click at [123, 158] on h5 "Zasear Butts" at bounding box center [119, 157] width 27 height 6
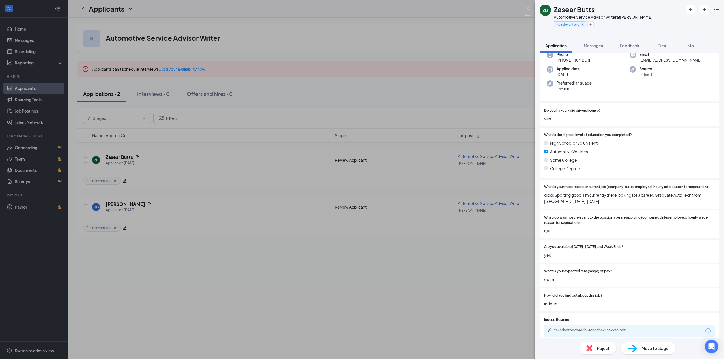
scroll to position [54, 0]
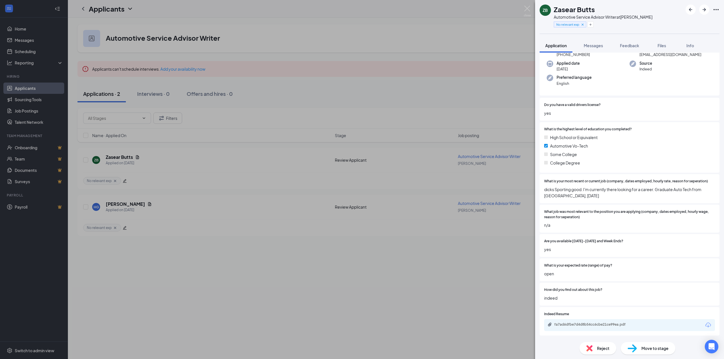
click at [576, 329] on div "fa7ad6dfbe7d4d8b54cc6cbe21ce99ea.pdf" at bounding box center [629, 325] width 171 height 12
click at [573, 320] on div "fa7ad6dfbe7d4d8b54cc6cbe21ce99ea.pdf" at bounding box center [594, 316] width 76 height 12
click at [575, 323] on div "fa7ad6dfbe7d4d8b54cc6cbe21ce99ea.pdf" at bounding box center [594, 325] width 79 height 5
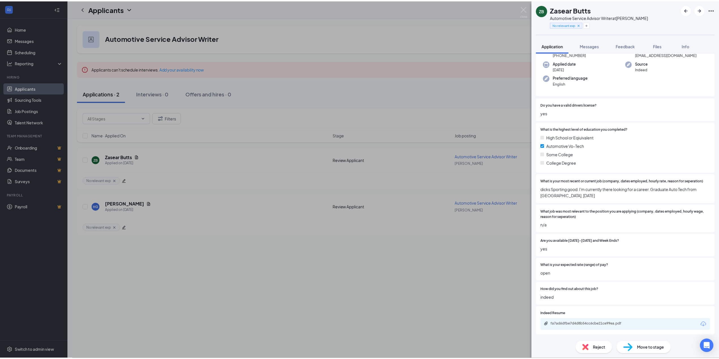
scroll to position [52, 0]
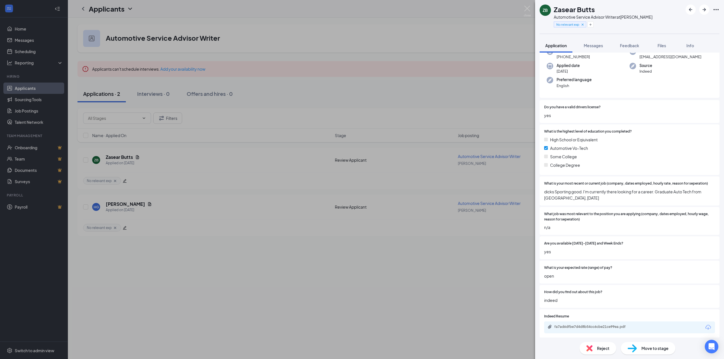
drag, startPoint x: 522, startPoint y: 8, endPoint x: 490, endPoint y: 0, distance: 33.4
click at [522, 7] on div "ZB Zasear Butts Automotive Service Advisor Writer at [PERSON_NAME] No relevant …" at bounding box center [362, 179] width 724 height 359
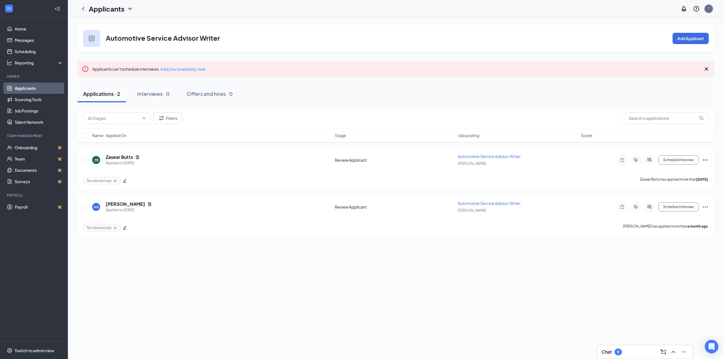
click at [19, 89] on link "Applicants" at bounding box center [39, 88] width 48 height 11
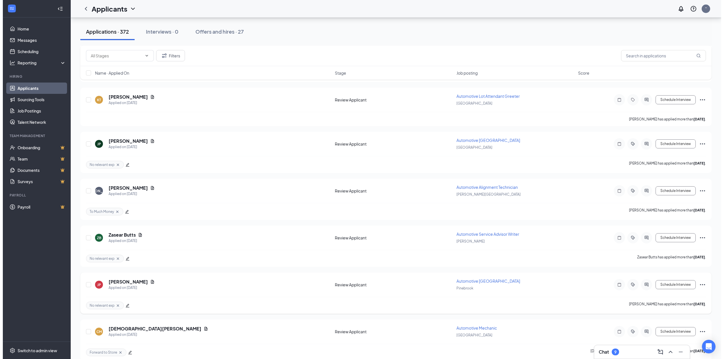
scroll to position [2197, 0]
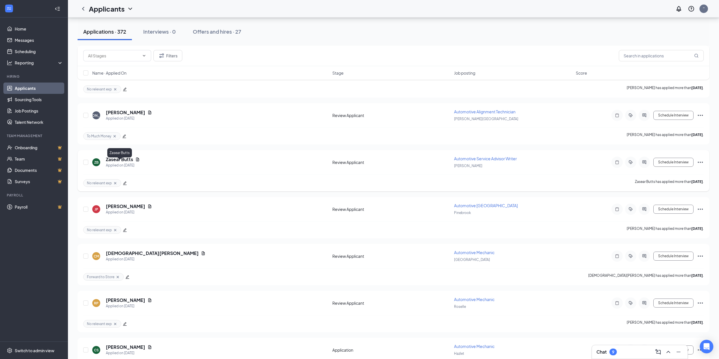
click at [121, 163] on h5 "Zasear Butts" at bounding box center [119, 159] width 27 height 6
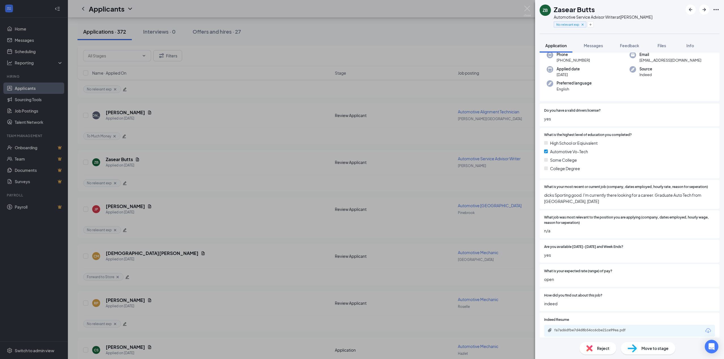
scroll to position [54, 0]
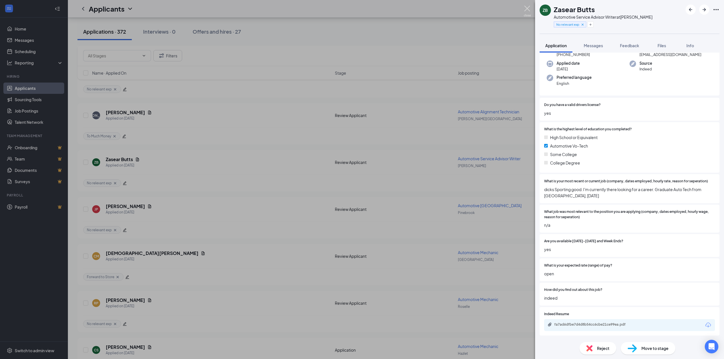
click at [526, 10] on img at bounding box center [527, 11] width 7 height 11
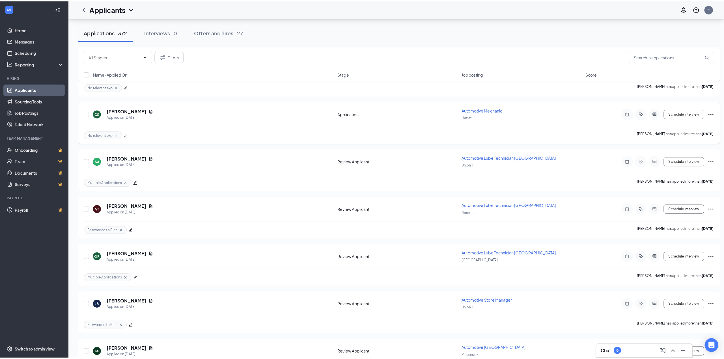
scroll to position [2424, 0]
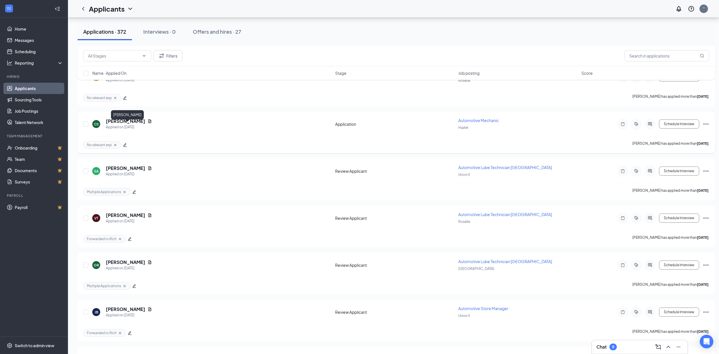
click at [145, 124] on h5 "[PERSON_NAME]" at bounding box center [125, 121] width 39 height 6
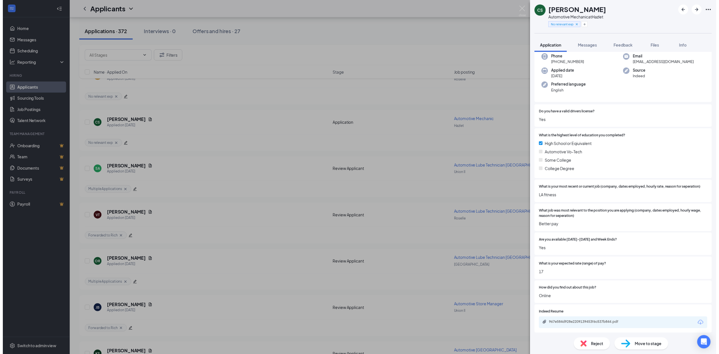
scroll to position [32, 0]
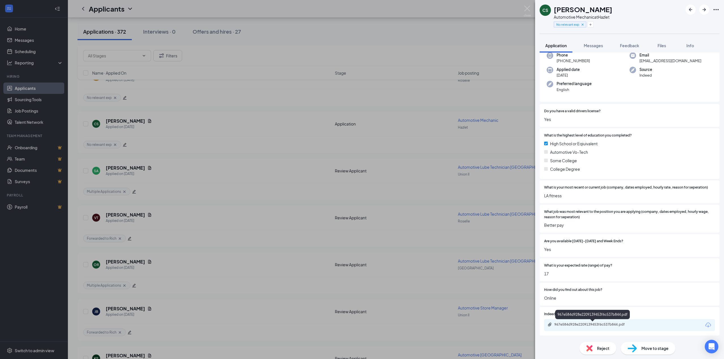
click at [584, 324] on div "967e584d928e2209139453f6c537b844.pdf" at bounding box center [594, 325] width 79 height 5
click at [527, 7] on img at bounding box center [527, 11] width 7 height 11
click at [526, 10] on div "Applicants ''" at bounding box center [396, 9] width 657 height 18
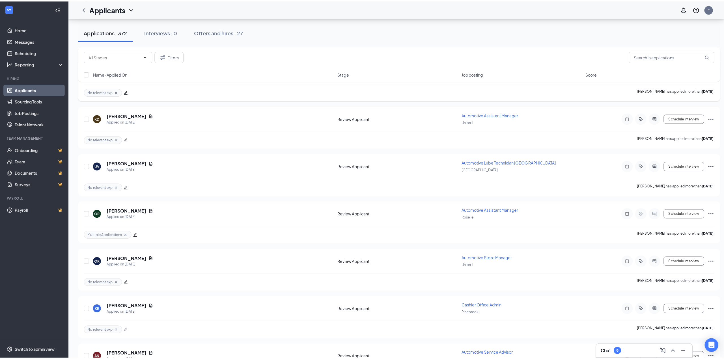
scroll to position [2726, 0]
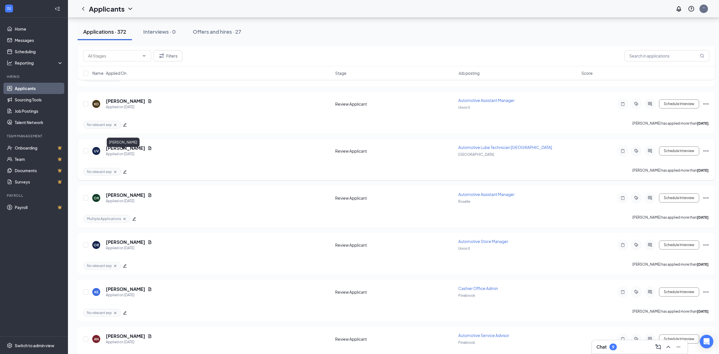
click at [121, 151] on h5 "[PERSON_NAME]" at bounding box center [125, 148] width 39 height 6
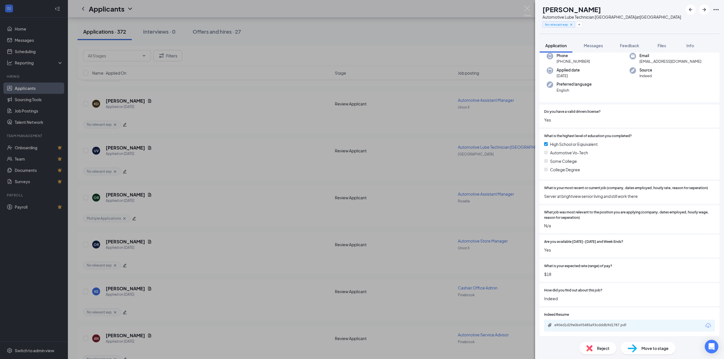
scroll to position [32, 0]
click at [598, 325] on div "e906d1d29e0b6f5485a93cdddb9d1787.pdf" at bounding box center [594, 325] width 79 height 5
click at [583, 23] on button "button" at bounding box center [579, 25] width 6 height 6
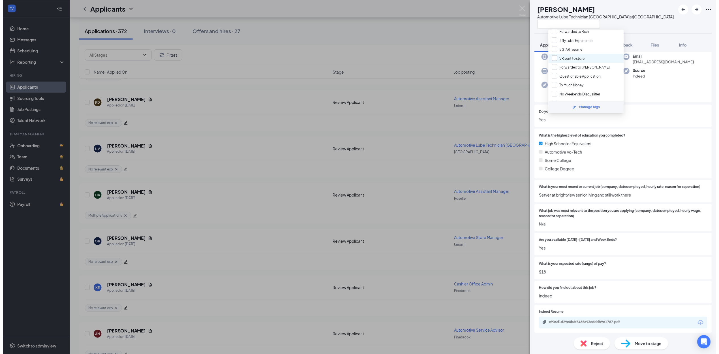
scroll to position [75, 0]
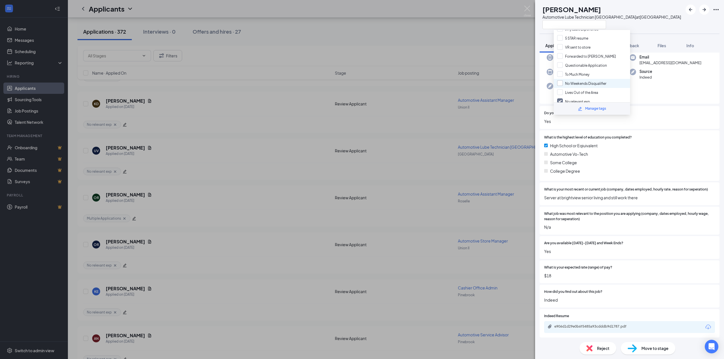
click at [561, 80] on input "No Weekends Disqualifier" at bounding box center [581, 83] width 49 height 6
checkbox input "true"
click at [558, 98] on input "No relevant exp" at bounding box center [573, 101] width 33 height 6
checkbox input "false"
drag, startPoint x: 383, startPoint y: 23, endPoint x: 315, endPoint y: 100, distance: 102.4
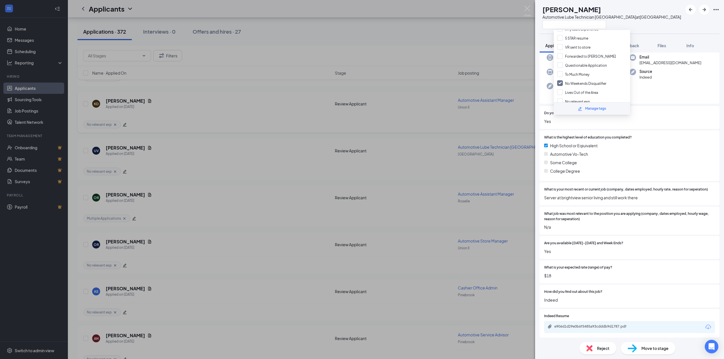
click at [383, 23] on div "UV [PERSON_NAME] Automotive Lube Technician [GEOGRAPHIC_DATA] at [GEOGRAPHIC_DA…" at bounding box center [362, 179] width 724 height 359
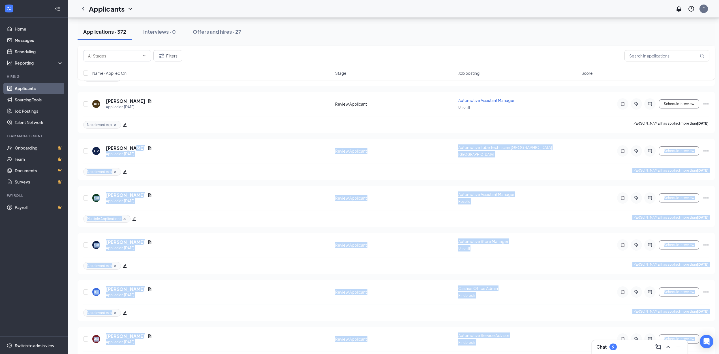
click at [32, 89] on link "Applicants" at bounding box center [39, 88] width 48 height 11
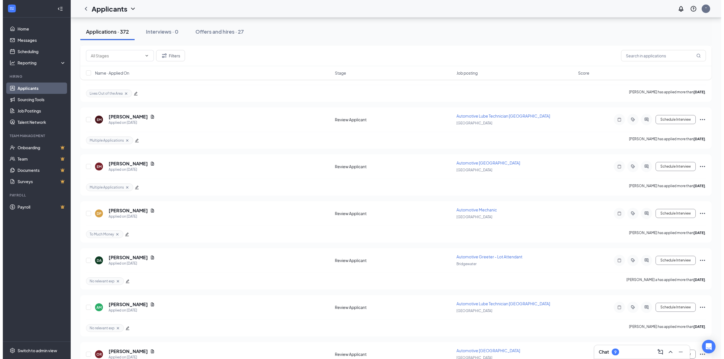
scroll to position [2084, 0]
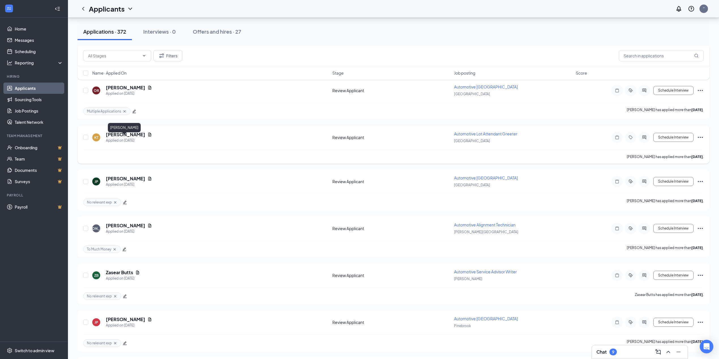
click at [125, 138] on h5 "[PERSON_NAME]" at bounding box center [125, 135] width 39 height 6
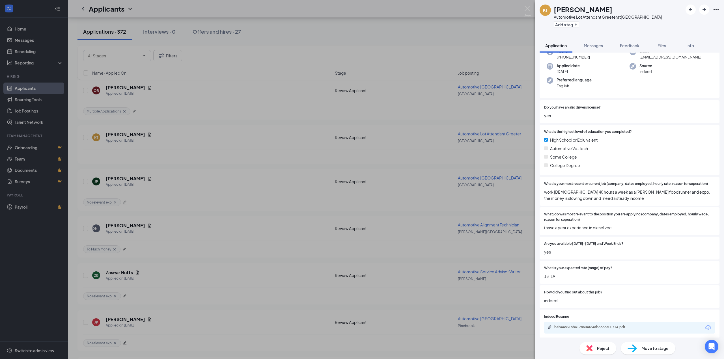
scroll to position [54, 0]
click at [601, 324] on div "beb448318b6178604f64ab8386e00714.pdf" at bounding box center [594, 325] width 79 height 5
click at [563, 28] on div "Add a tag" at bounding box center [608, 24] width 108 height 9
click at [570, 25] on button "Add a tag" at bounding box center [566, 25] width 25 height 6
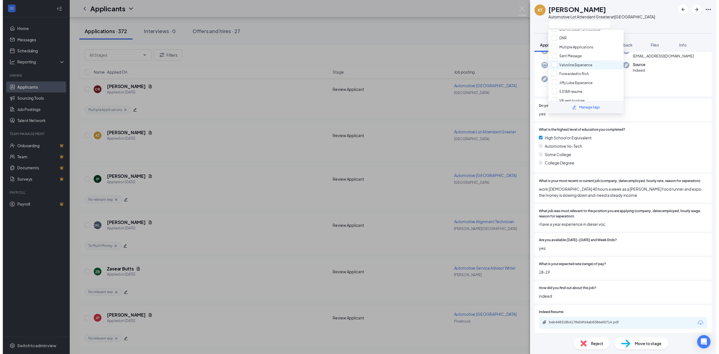
scroll to position [75, 0]
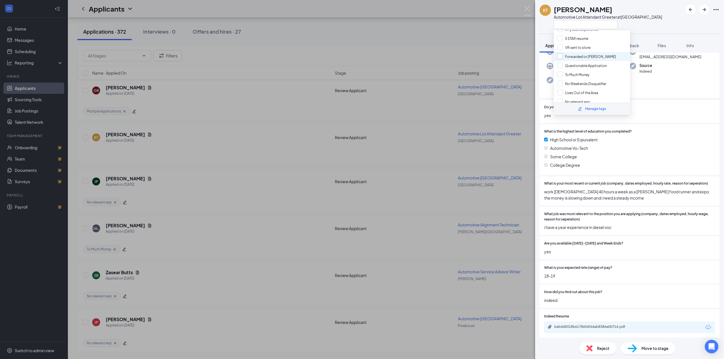
click at [559, 54] on input "Forwarded to [PERSON_NAME]" at bounding box center [586, 56] width 59 height 6
checkbox input "true"
drag, startPoint x: 488, startPoint y: 29, endPoint x: 342, endPoint y: 47, distance: 147.3
click at [488, 29] on div "KT Kodi Twaddle Automotive Lot Attendant Greeter at Wall Township Application M…" at bounding box center [362, 179] width 724 height 359
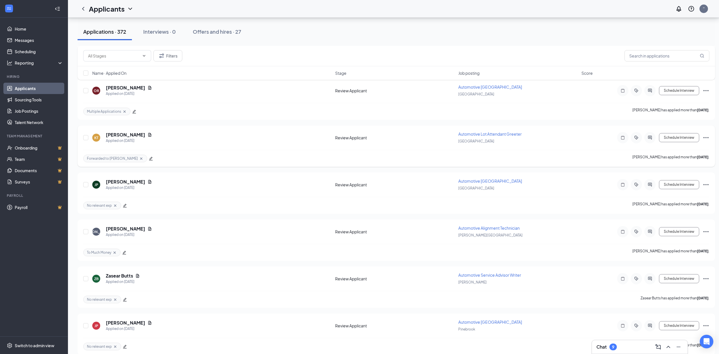
click at [705, 141] on icon "Ellipses" at bounding box center [705, 137] width 7 height 7
drag, startPoint x: 671, startPoint y: 259, endPoint x: 436, endPoint y: 142, distance: 262.4
click at [671, 259] on p "Print applicant" at bounding box center [680, 261] width 49 height 6
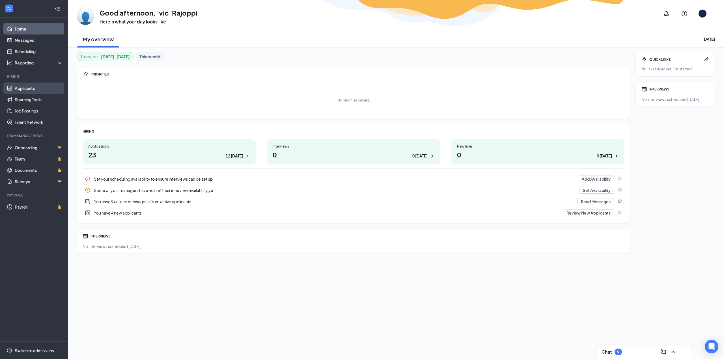
click at [23, 91] on link "Applicants" at bounding box center [39, 88] width 48 height 11
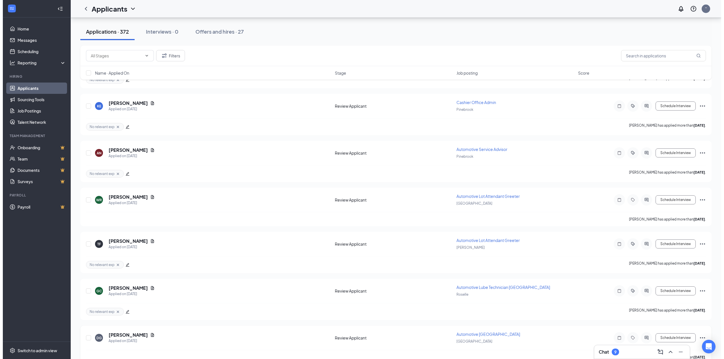
scroll to position [3065, 0]
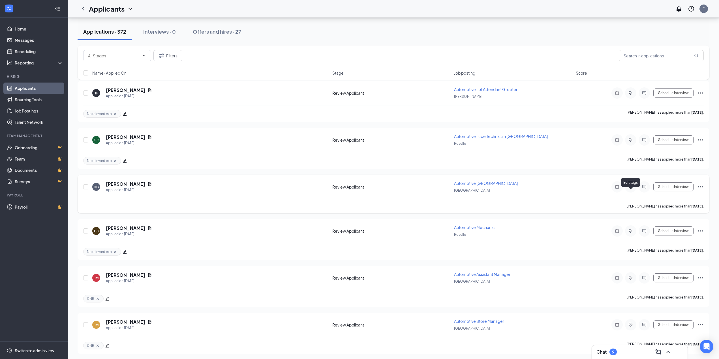
drag, startPoint x: 630, startPoint y: 194, endPoint x: 632, endPoint y: 204, distance: 10.7
click at [630, 189] on icon "Tag" at bounding box center [630, 187] width 7 height 5
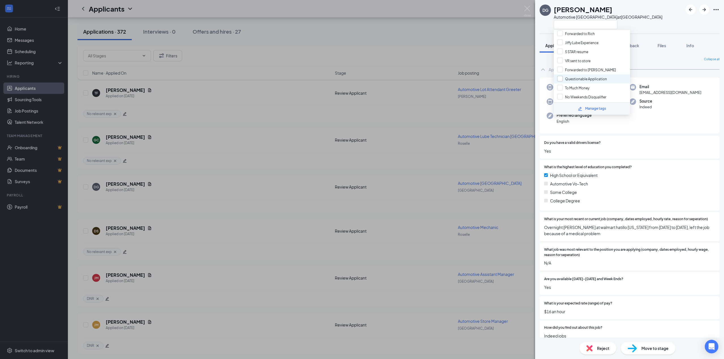
scroll to position [75, 0]
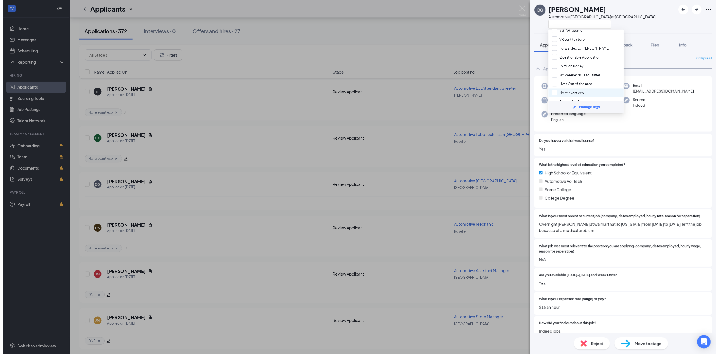
scroll to position [84, 0]
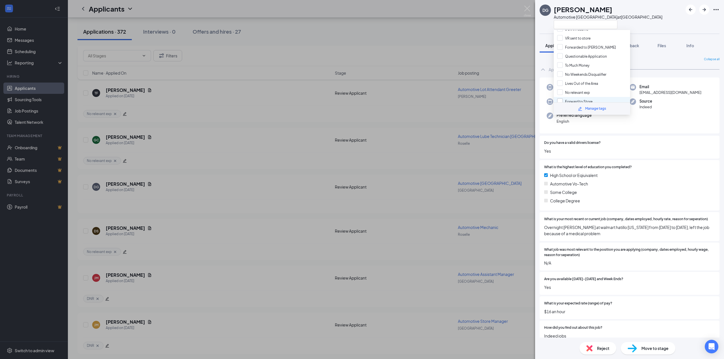
click at [560, 98] on input "Forward to Store" at bounding box center [574, 101] width 35 height 6
checkbox input "true"
drag, startPoint x: 481, startPoint y: 37, endPoint x: 378, endPoint y: 149, distance: 152.2
click at [481, 37] on div "DG Dariel González Automotive Lower Bay Technician at Belleville Application Me…" at bounding box center [362, 179] width 724 height 359
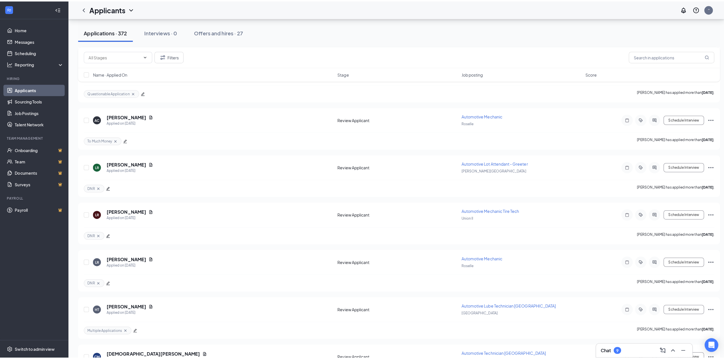
scroll to position [4087, 0]
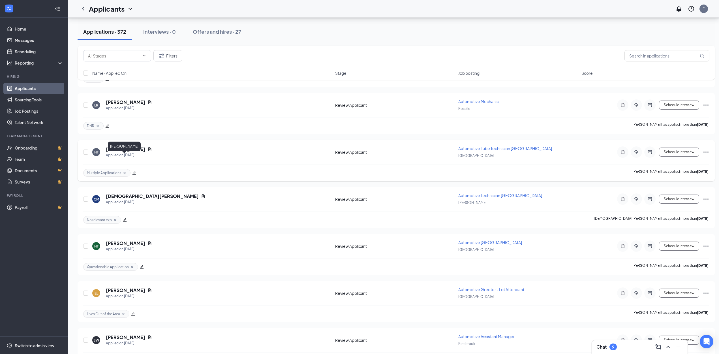
click at [117, 152] on h5 "[PERSON_NAME]" at bounding box center [125, 149] width 39 height 6
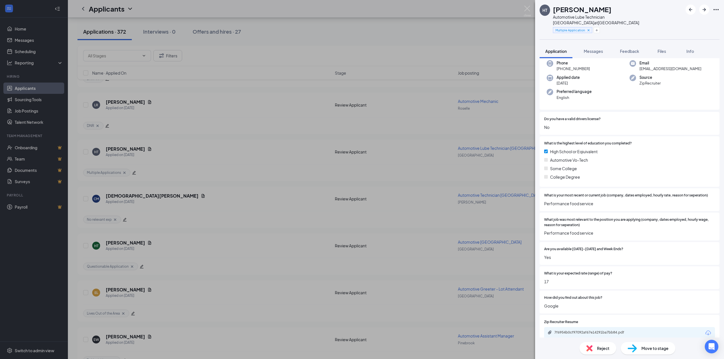
scroll to position [48, 0]
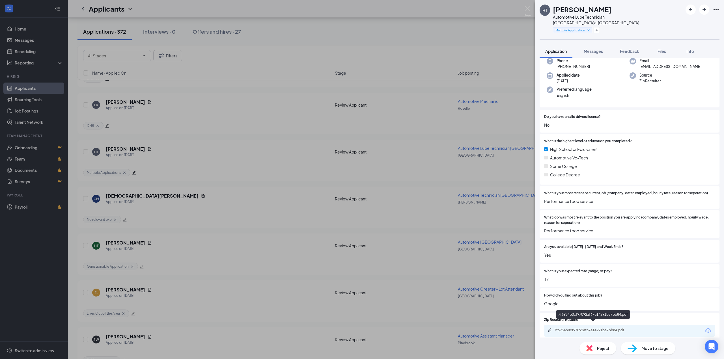
click at [597, 328] on div "7f6954b0cf97092af67e14291ba7bb84.pdf" at bounding box center [594, 330] width 79 height 5
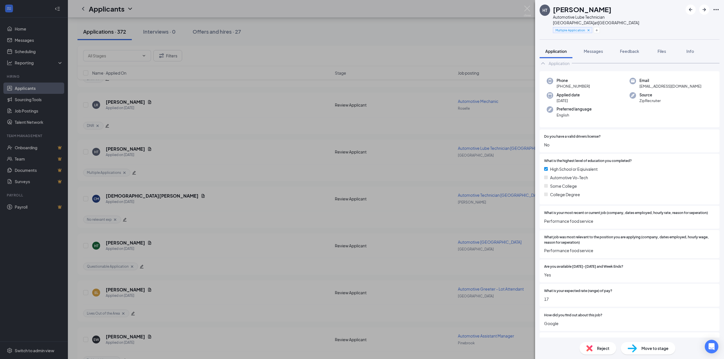
scroll to position [0, 0]
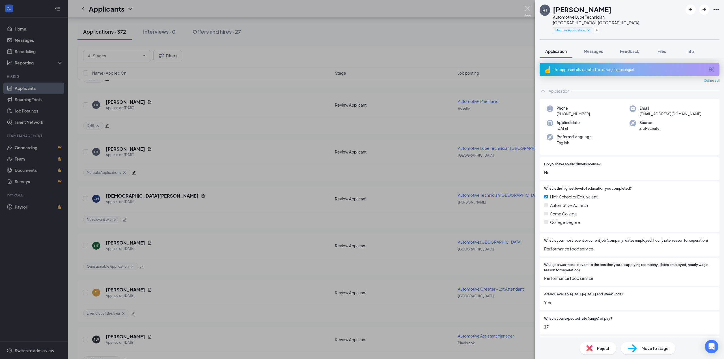
click at [529, 9] on img at bounding box center [527, 11] width 7 height 11
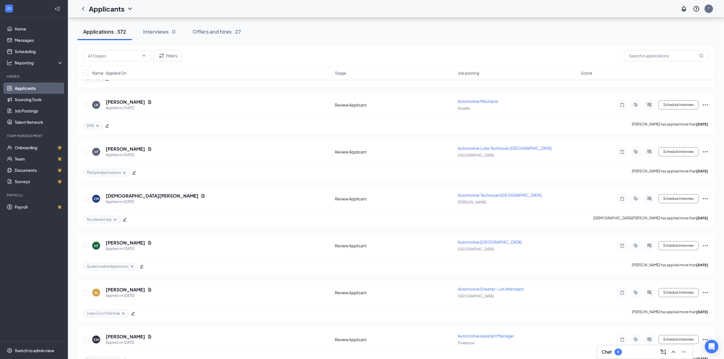
drag, startPoint x: 529, startPoint y: 6, endPoint x: 250, endPoint y: 236, distance: 360.6
click at [528, 6] on div "Applicants ''" at bounding box center [396, 9] width 657 height 18
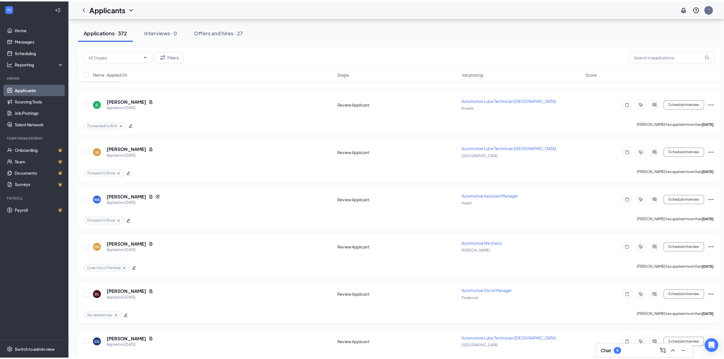
scroll to position [5558, 0]
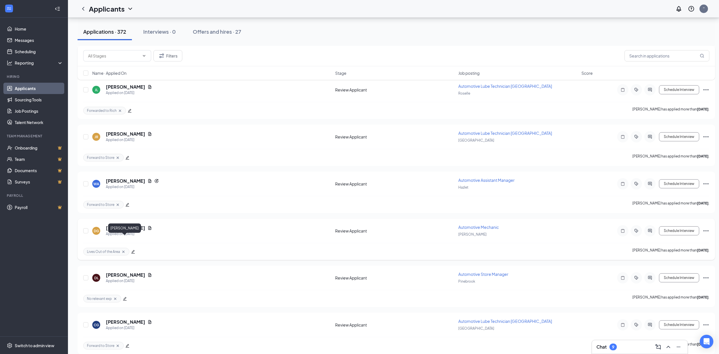
click at [126, 231] on h5 "David Glawson" at bounding box center [125, 228] width 39 height 6
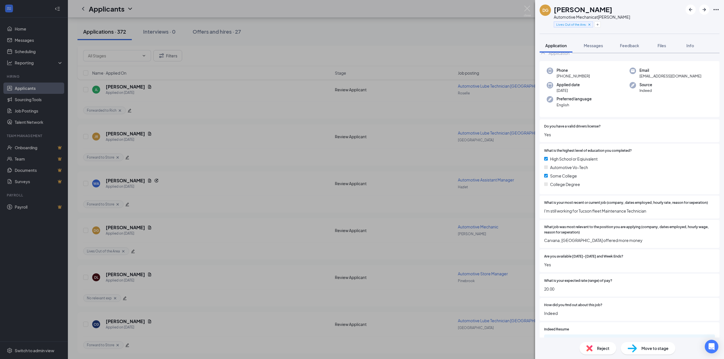
scroll to position [32, 0]
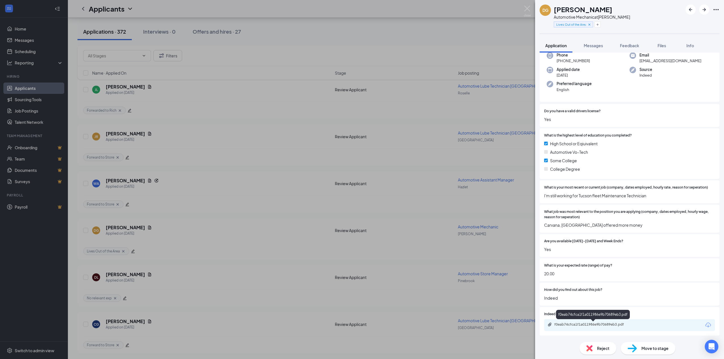
click at [575, 324] on div "f0eab74cfca1f1a011986e9b70689eb3.pdf" at bounding box center [594, 325] width 79 height 5
click at [527, 8] on img at bounding box center [527, 11] width 7 height 11
click at [526, 7] on img at bounding box center [527, 11] width 7 height 11
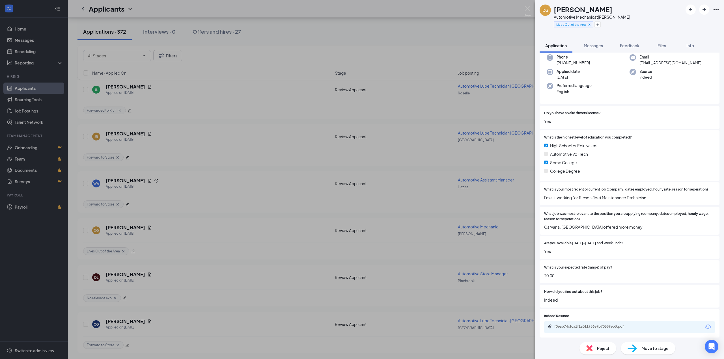
click at [416, 205] on div "WA William Auriemmo Applied on Aug 18 Review Applicant Automotive Assistant Man…" at bounding box center [396, 191] width 637 height 41
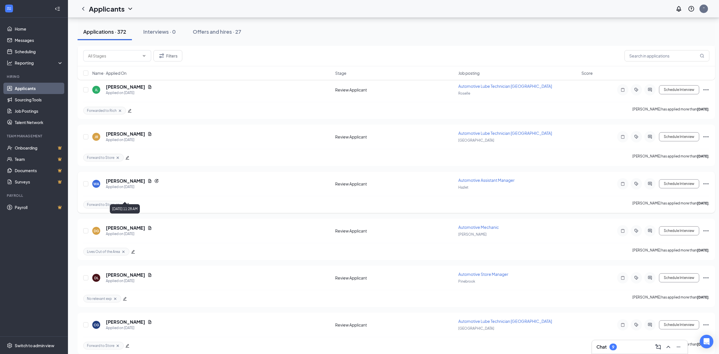
click at [136, 184] on h5 "William Auriemmo" at bounding box center [125, 181] width 39 height 6
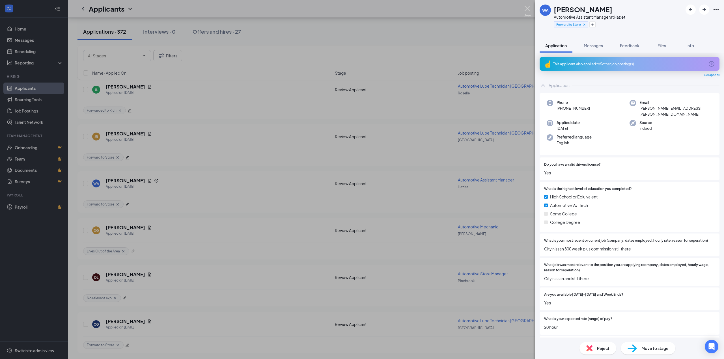
click at [526, 10] on img at bounding box center [527, 11] width 7 height 11
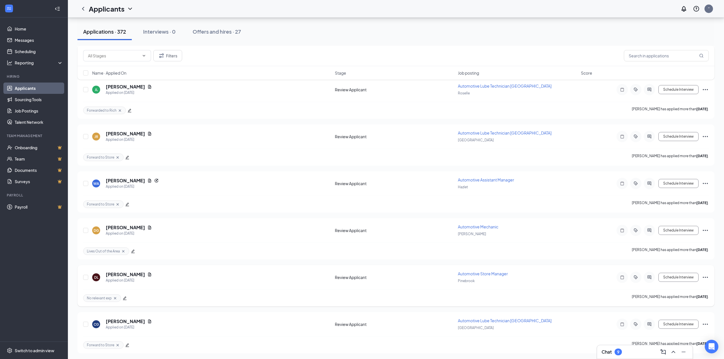
scroll to position [5672, 0]
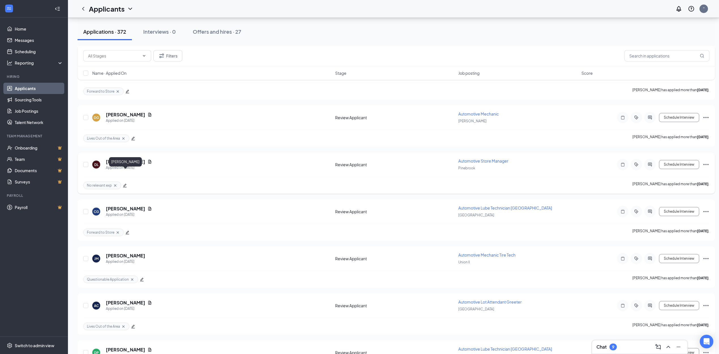
click at [134, 165] on h5 "Dominic Lomuscio" at bounding box center [125, 161] width 39 height 6
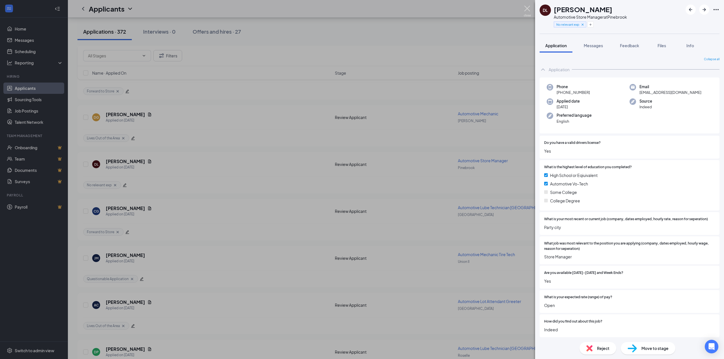
click at [530, 8] on img at bounding box center [527, 11] width 7 height 11
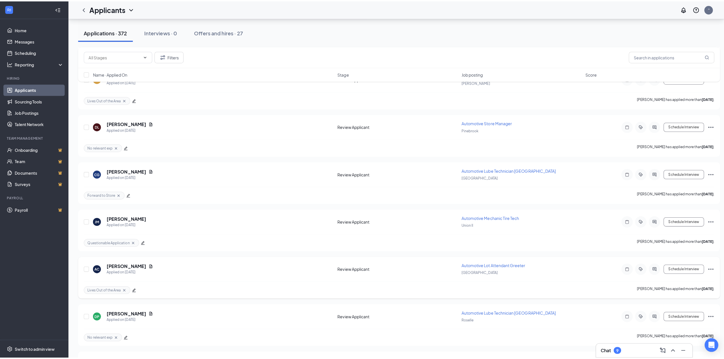
scroll to position [5785, 0]
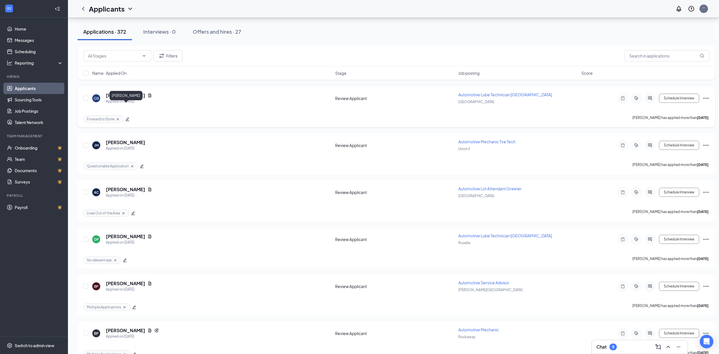
click at [128, 98] on h5 "Cameron Gonsalves" at bounding box center [125, 95] width 39 height 6
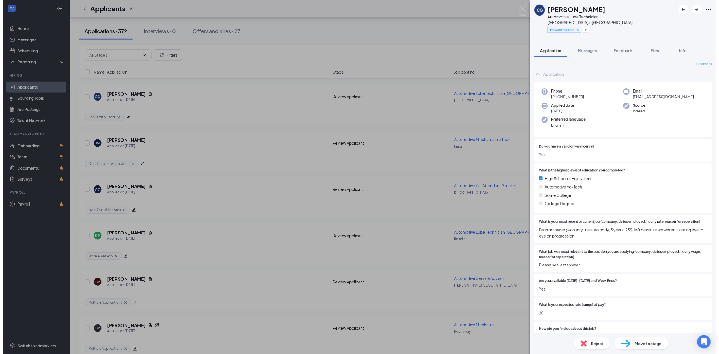
scroll to position [38, 0]
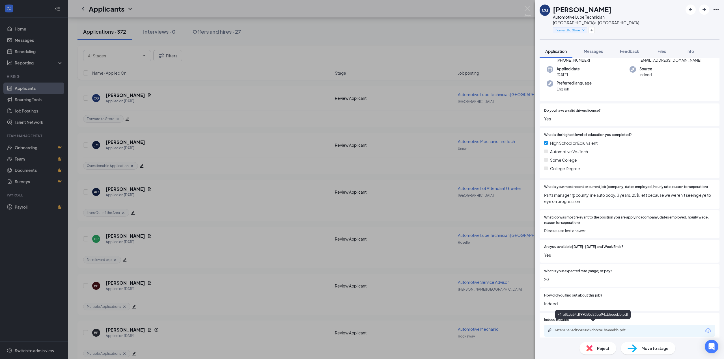
click at [607, 328] on div "74fe813a54df99050d23bb941b5eeebb.pdf" at bounding box center [594, 330] width 79 height 5
click at [527, 7] on img at bounding box center [527, 11] width 7 height 11
click at [526, 7] on img at bounding box center [527, 11] width 7 height 11
click at [531, 8] on img at bounding box center [527, 11] width 7 height 11
click at [529, 7] on div "Applicants ''" at bounding box center [396, 9] width 657 height 18
